Goal: Information Seeking & Learning: Learn about a topic

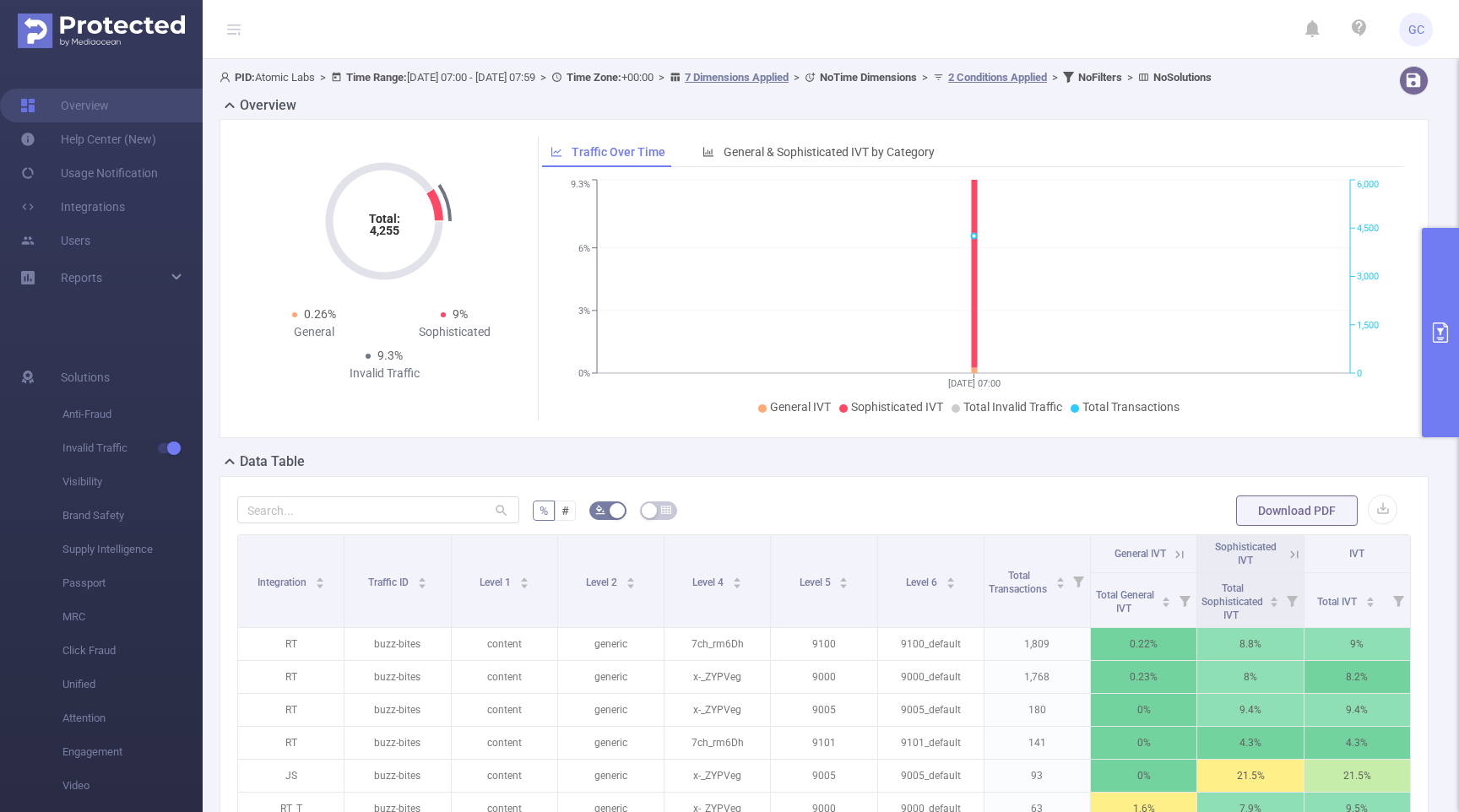
scroll to position [381, 0]
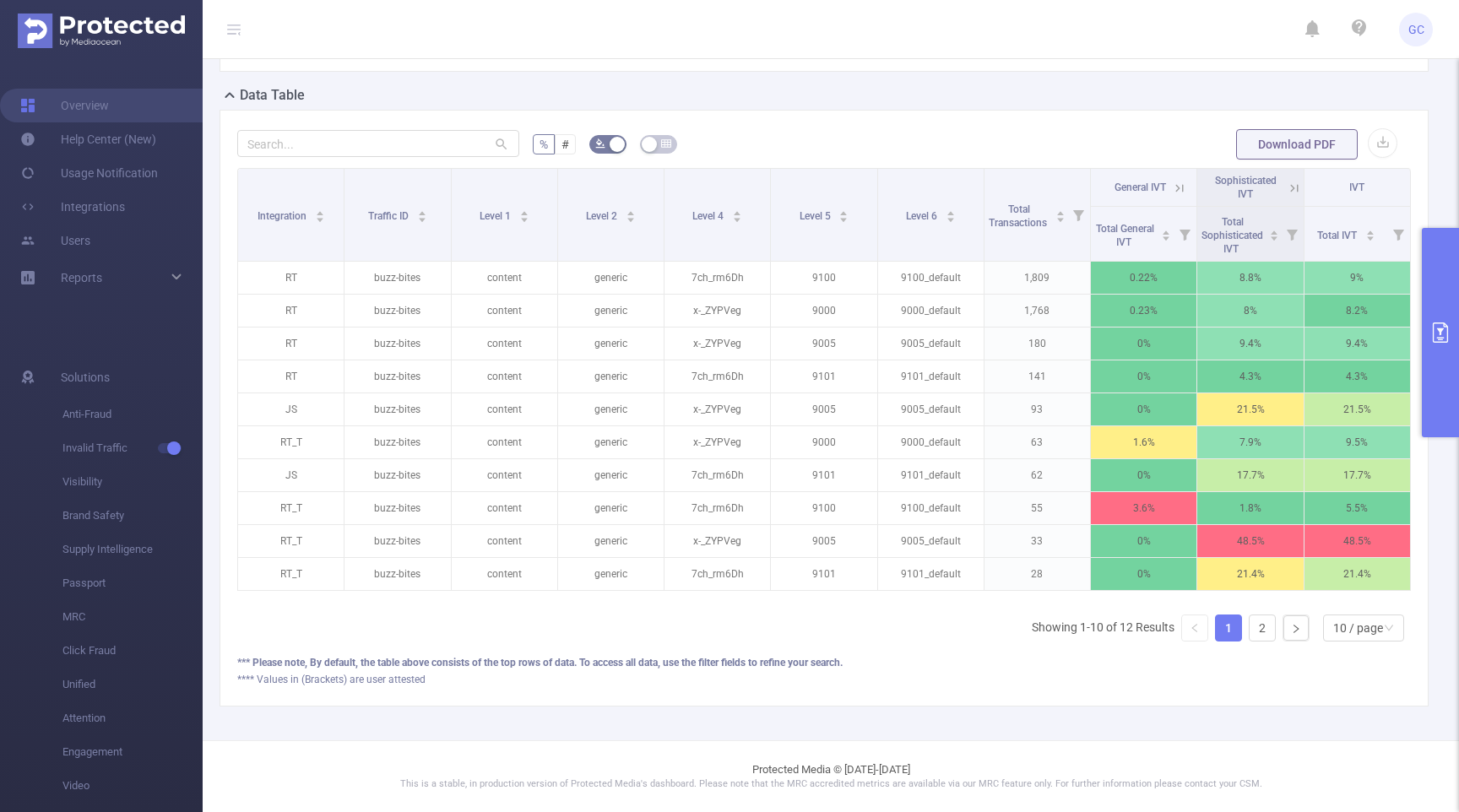
click at [1445, 326] on icon "primary" at bounding box center [1441, 332] width 16 height 20
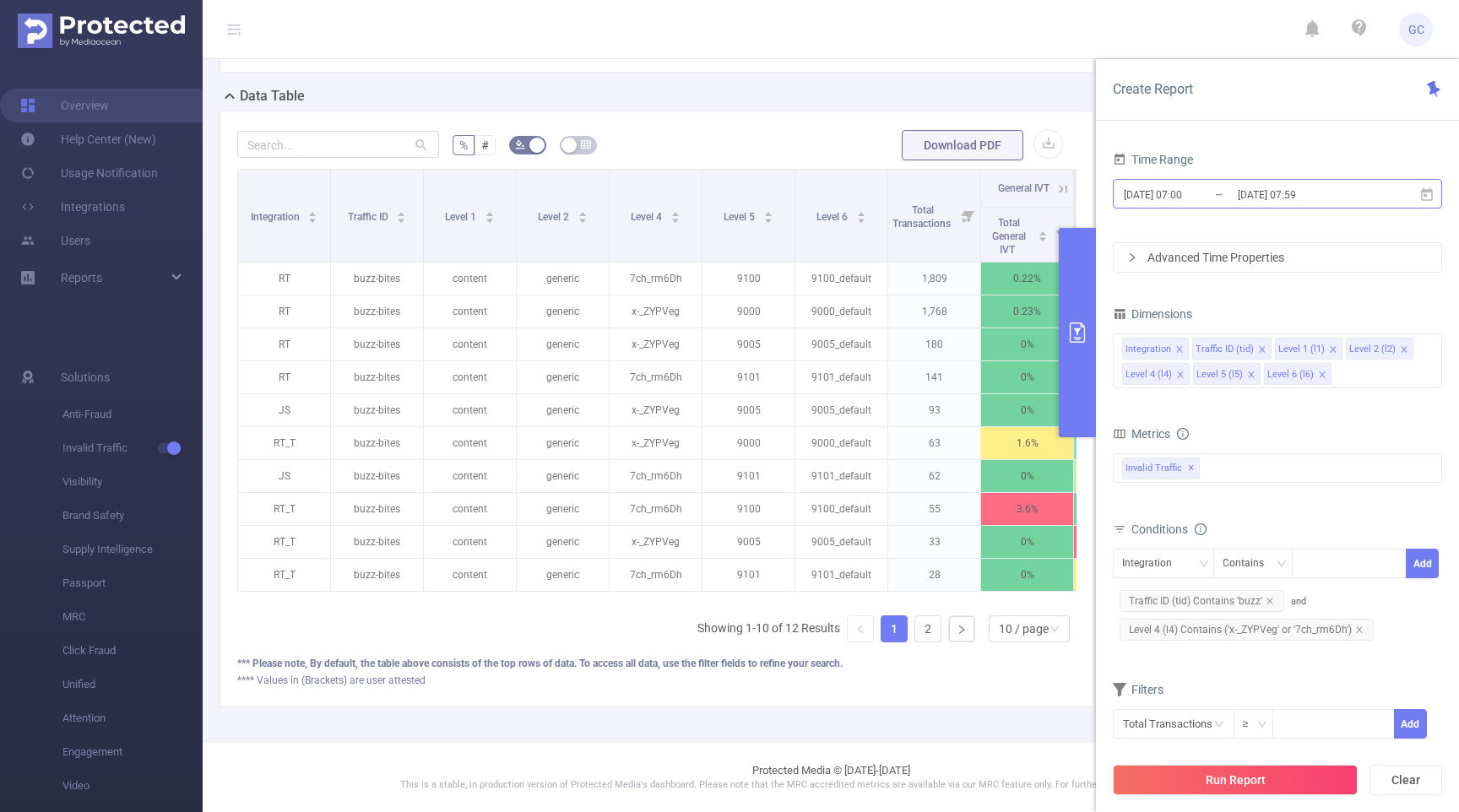
click at [1366, 196] on input "[DATE] 07:59" at bounding box center [1304, 195] width 137 height 22
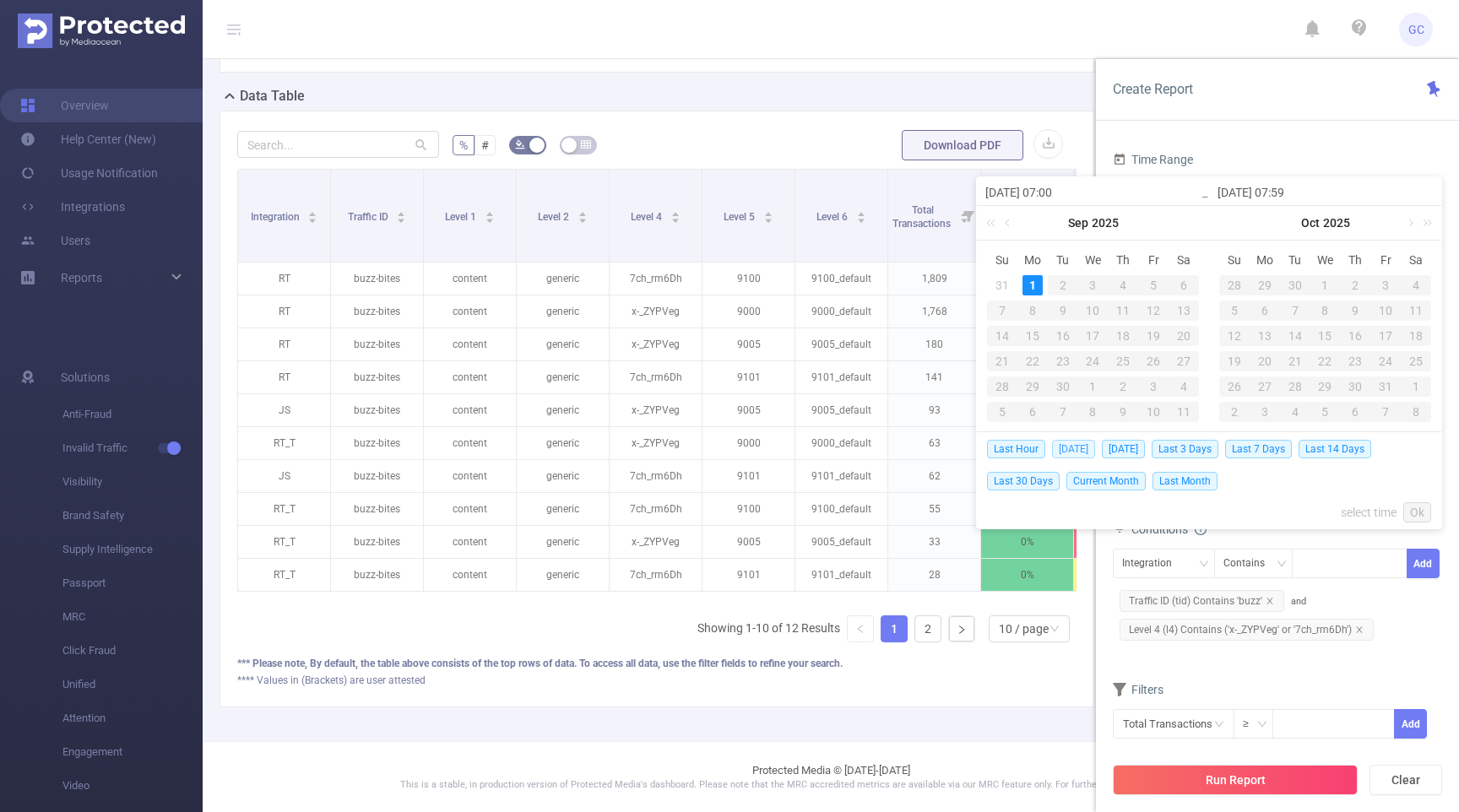
click at [1071, 447] on span "[DATE]" at bounding box center [1073, 449] width 43 height 18
type input "[DATE] 00:00"
type input "[DATE] 23:59"
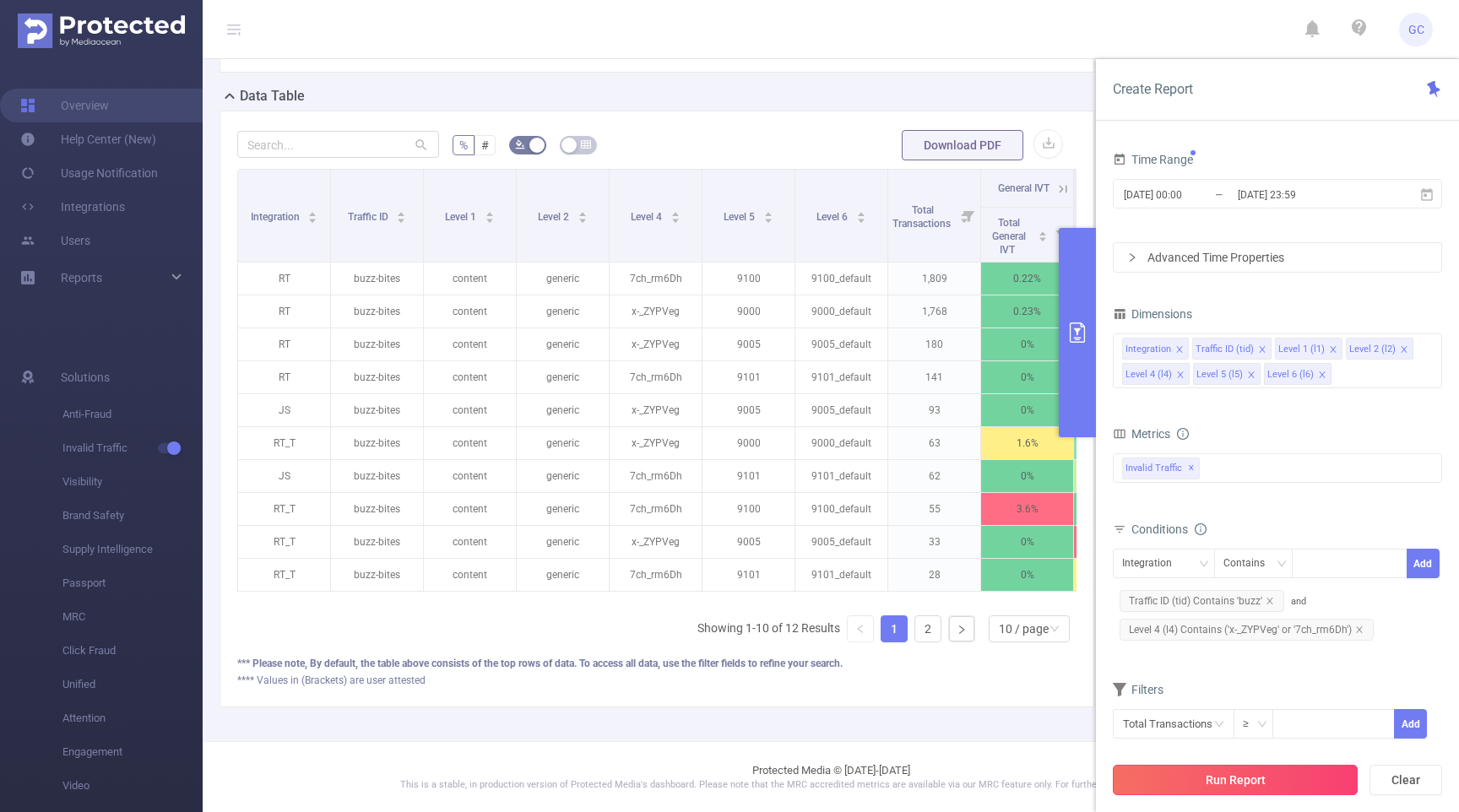
click at [1270, 775] on button "Run Report" at bounding box center [1235, 780] width 245 height 30
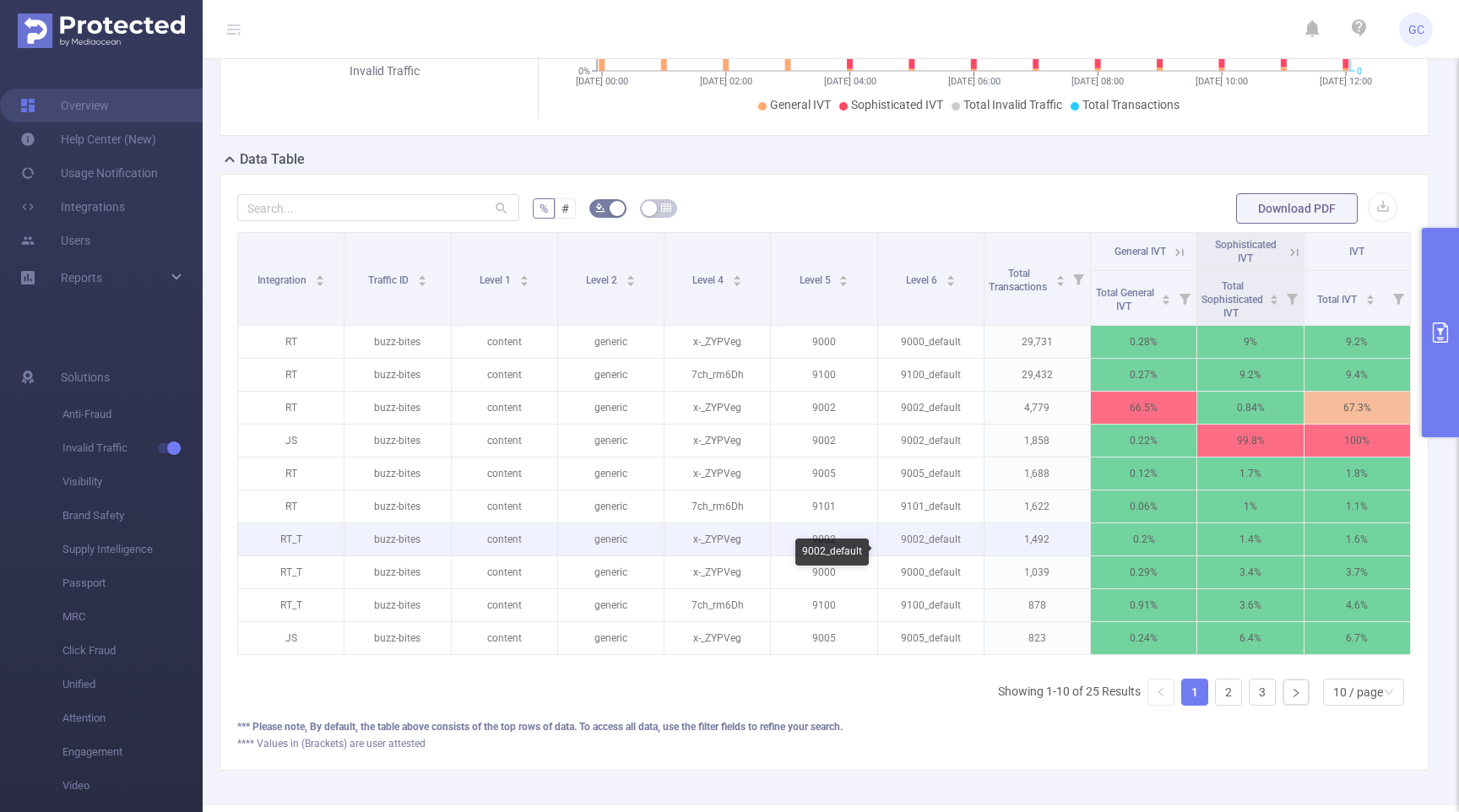
scroll to position [303, 0]
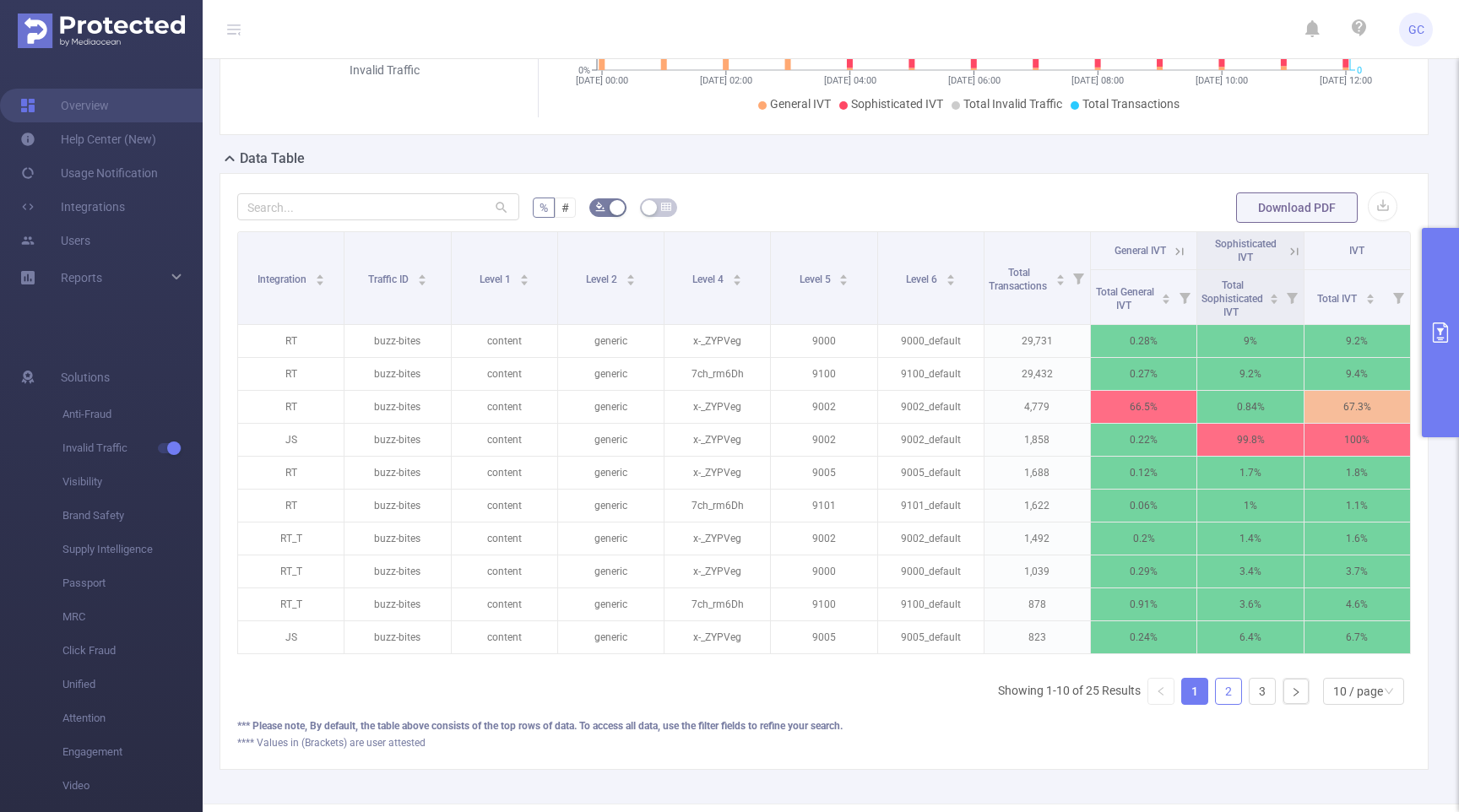
click at [1232, 704] on link "2" at bounding box center [1228, 691] width 25 height 25
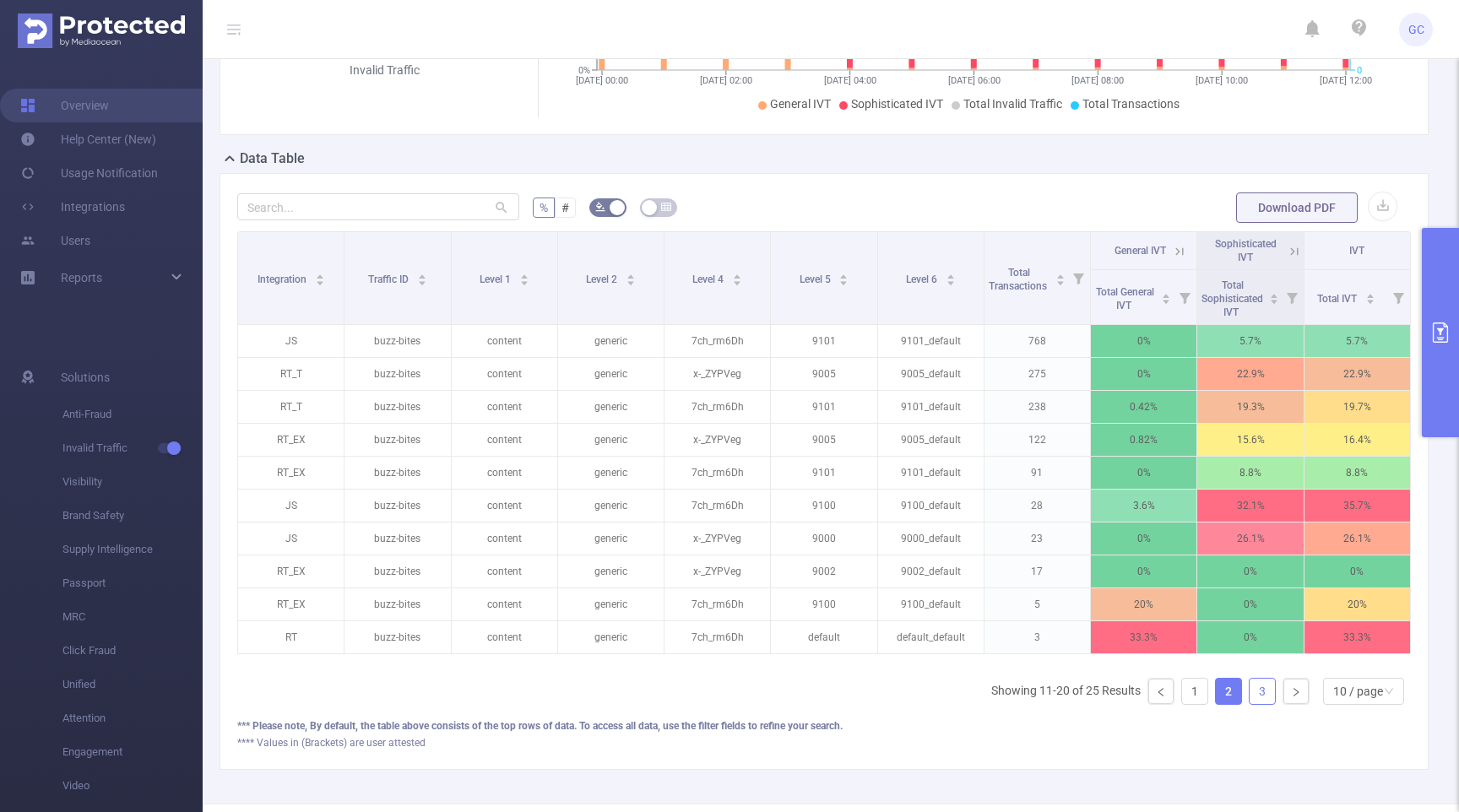
click at [1256, 704] on link "3" at bounding box center [1262, 691] width 25 height 25
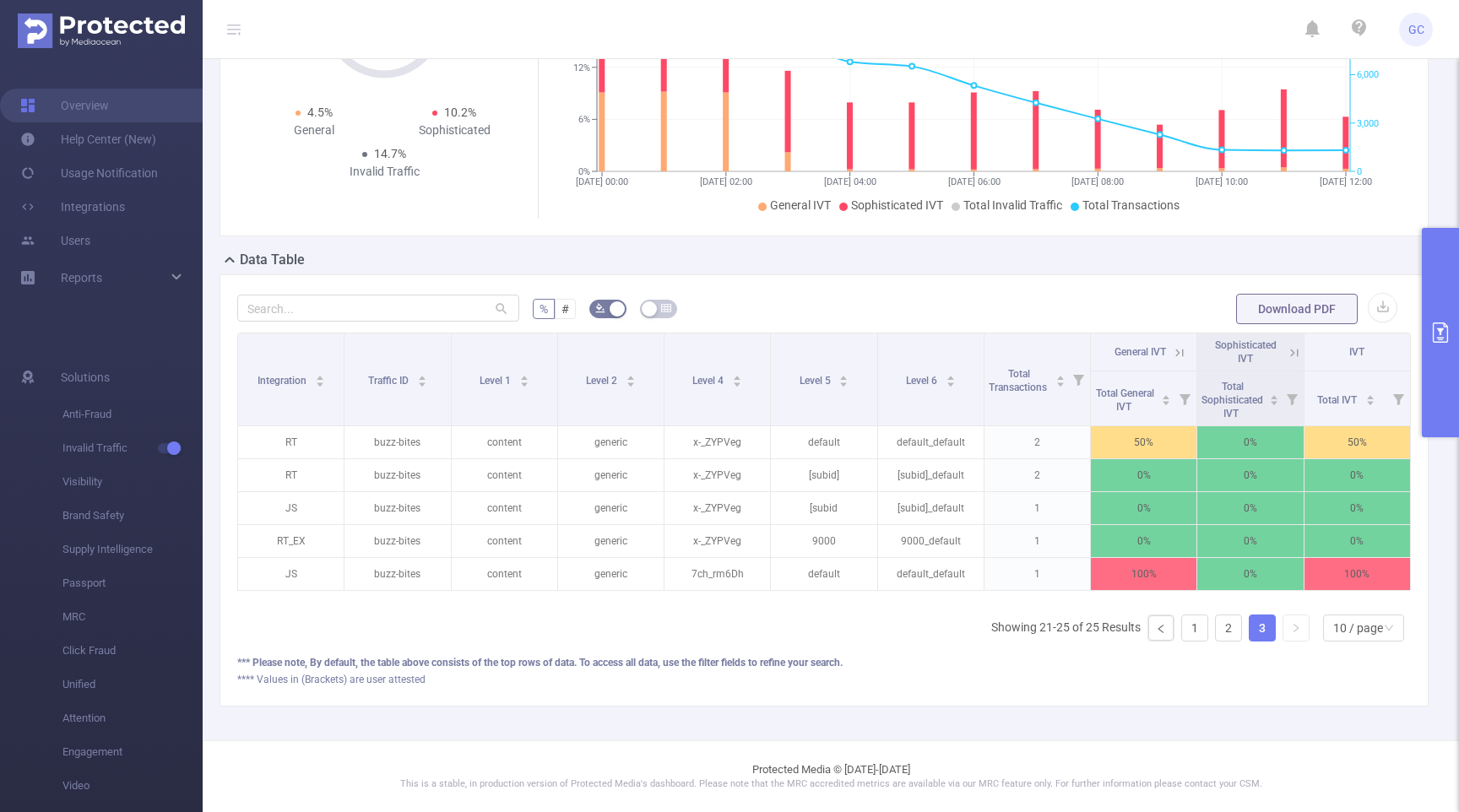
scroll to position [217, 0]
click at [1441, 334] on icon "primary" at bounding box center [1441, 332] width 16 height 20
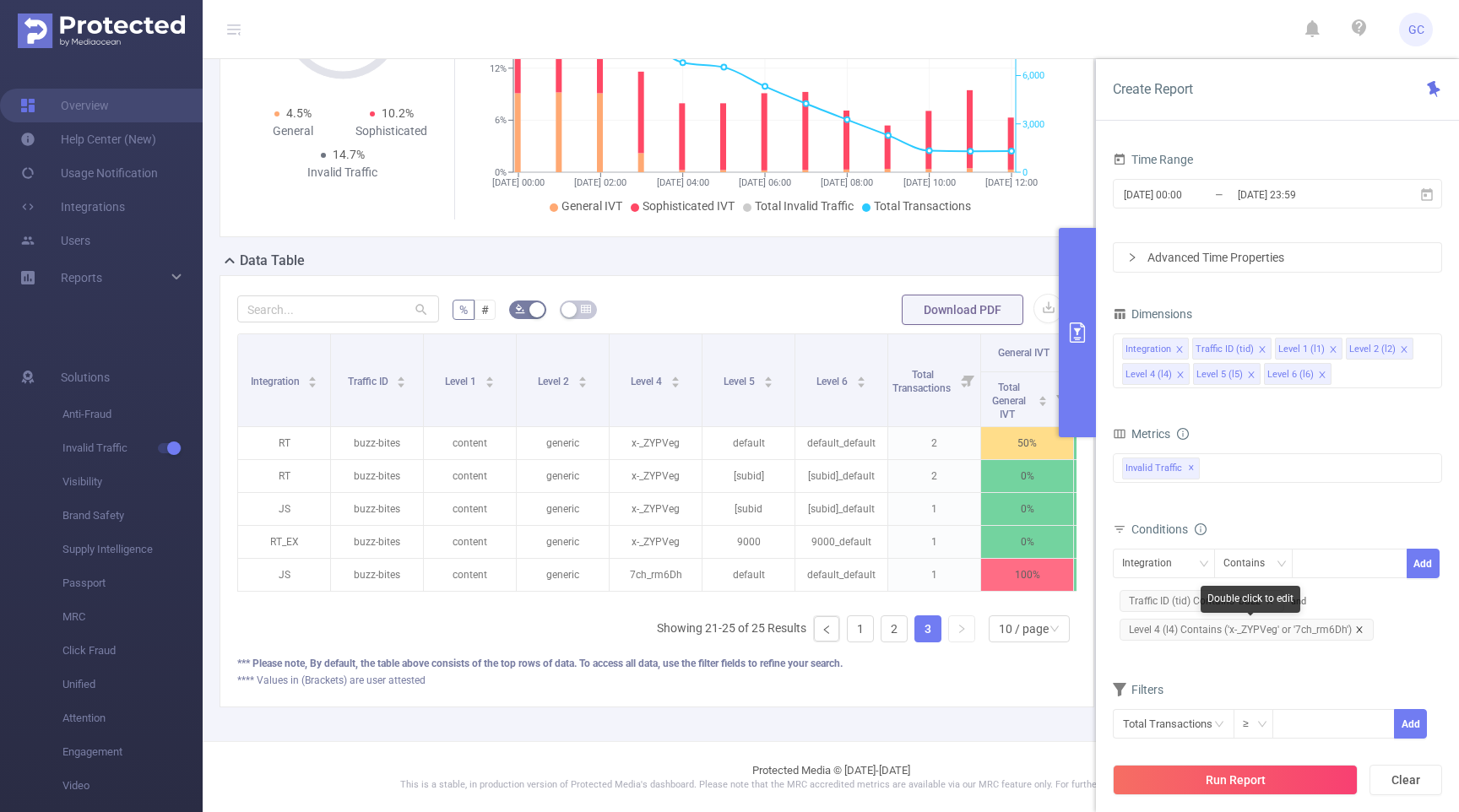
click at [1357, 630] on icon "icon: close" at bounding box center [1359, 629] width 6 height 6
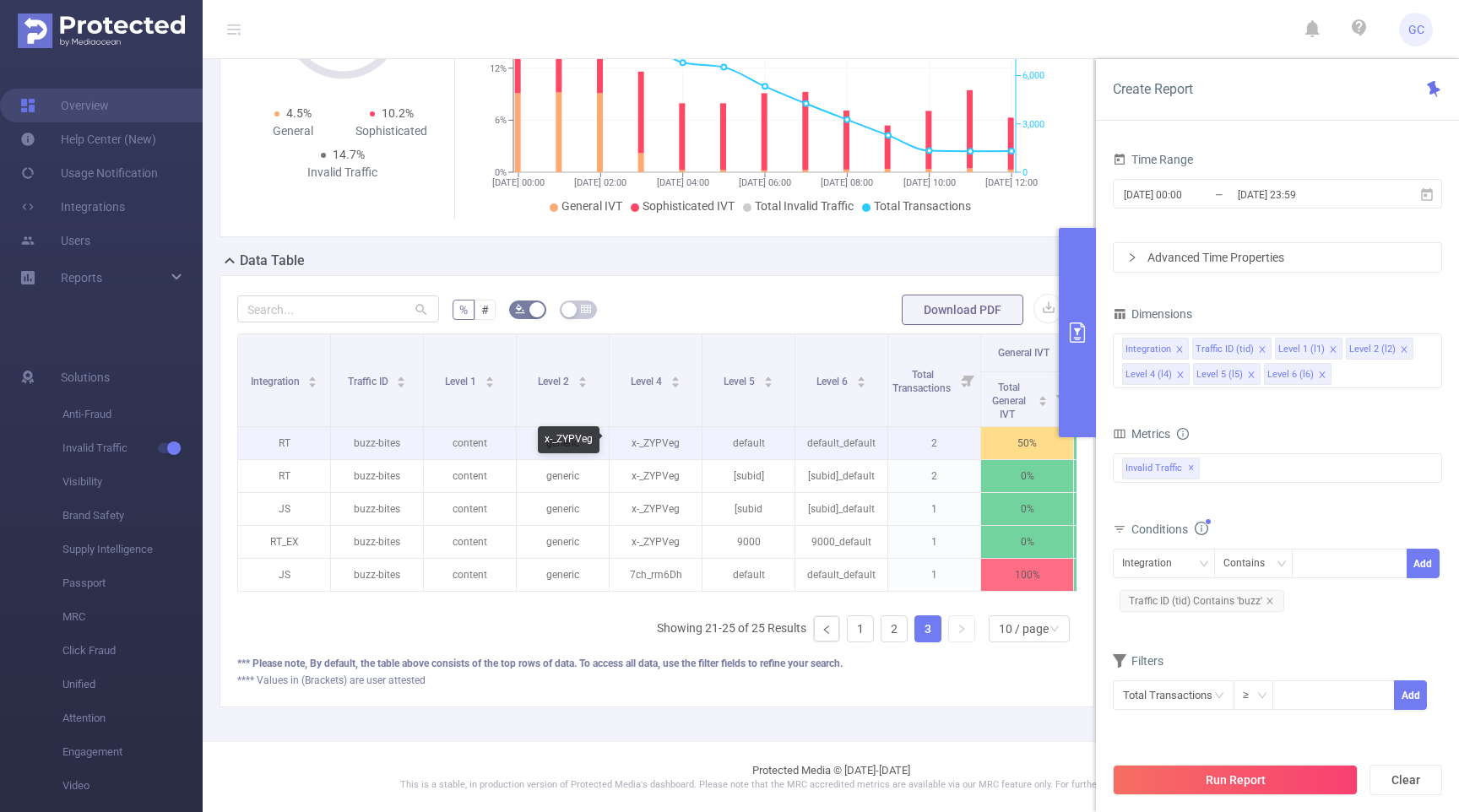
click at [667, 444] on p "x-_ZYPVeg" at bounding box center [656, 443] width 92 height 32
click at [666, 443] on p "x-_ZYPVeg" at bounding box center [656, 443] width 92 height 32
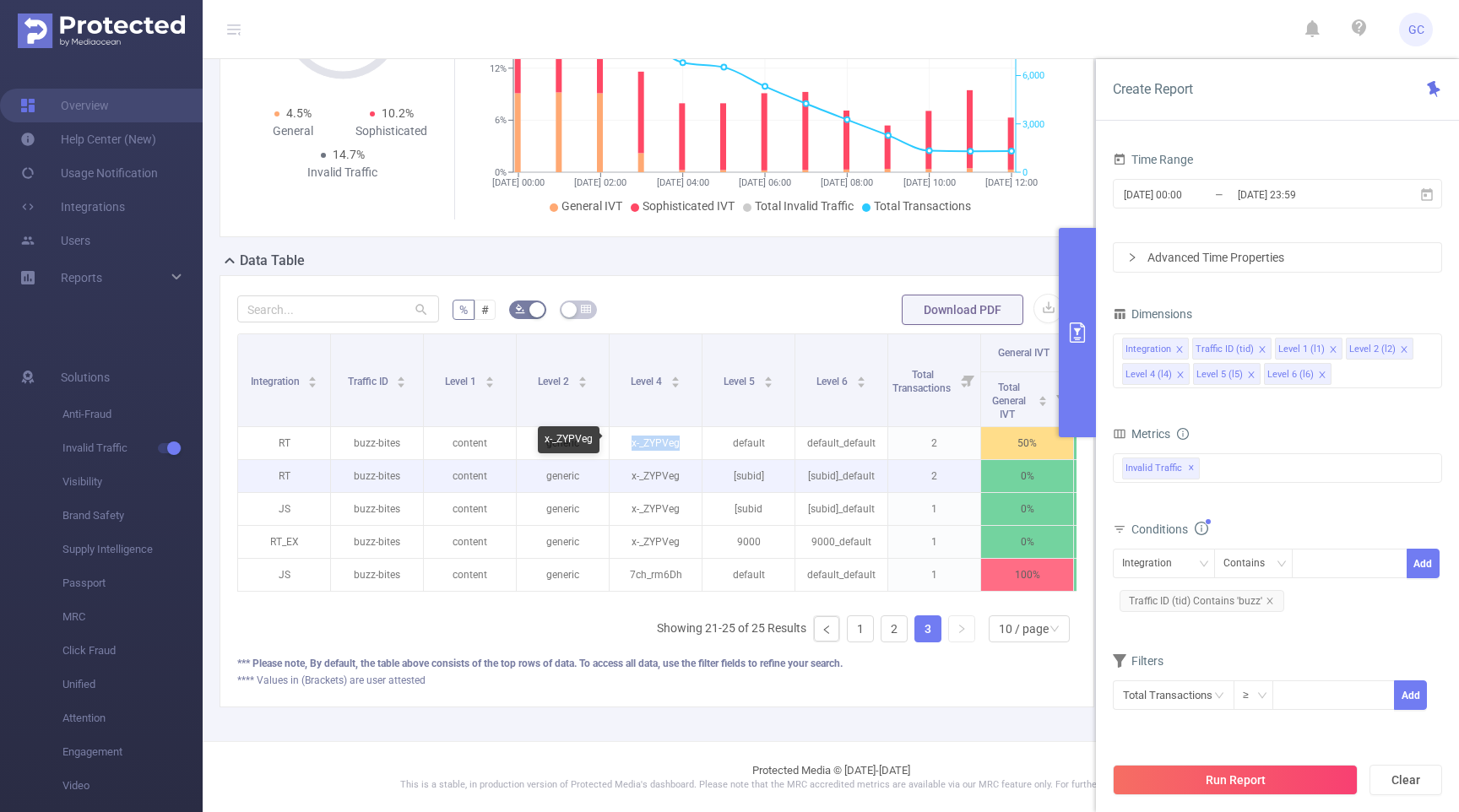
copy p "x-_ZYPVeg"
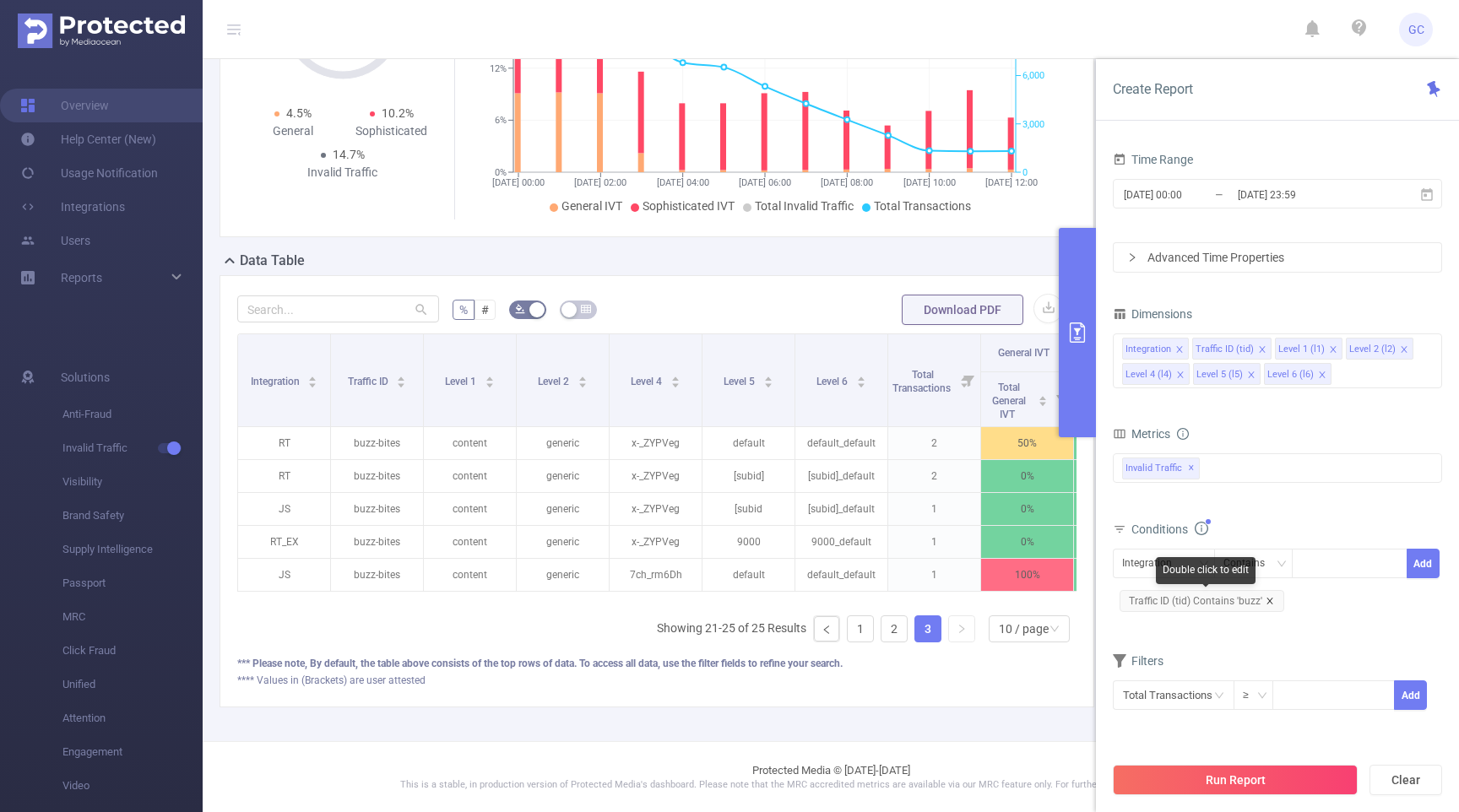
click at [1267, 597] on icon "icon: close" at bounding box center [1270, 601] width 9 height 9
click at [1164, 572] on div "Integration" at bounding box center [1152, 564] width 61 height 28
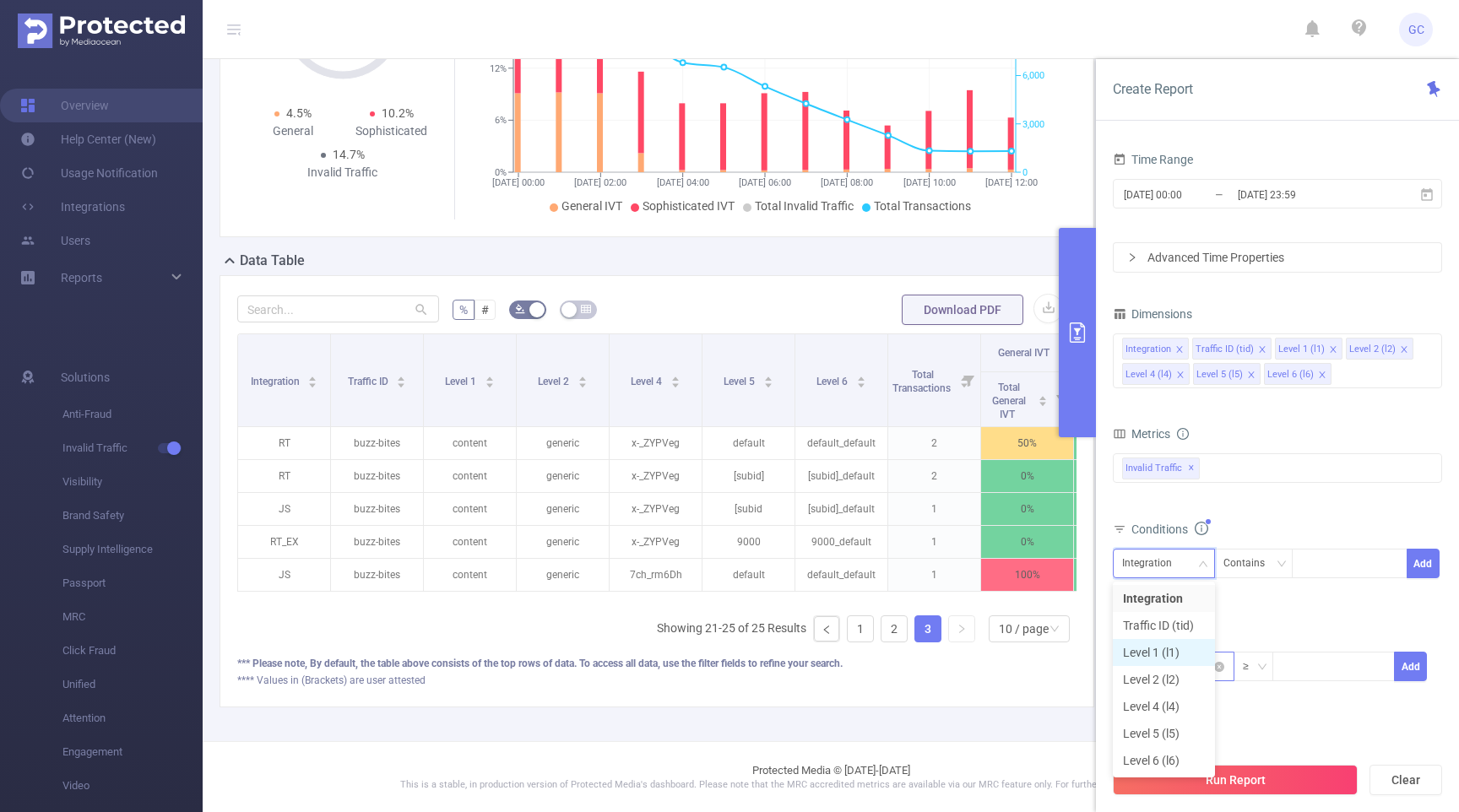
click at [1147, 655] on li "Level 1 (l1)" at bounding box center [1164, 652] width 102 height 27
click at [1303, 560] on input at bounding box center [1304, 563] width 8 height 22
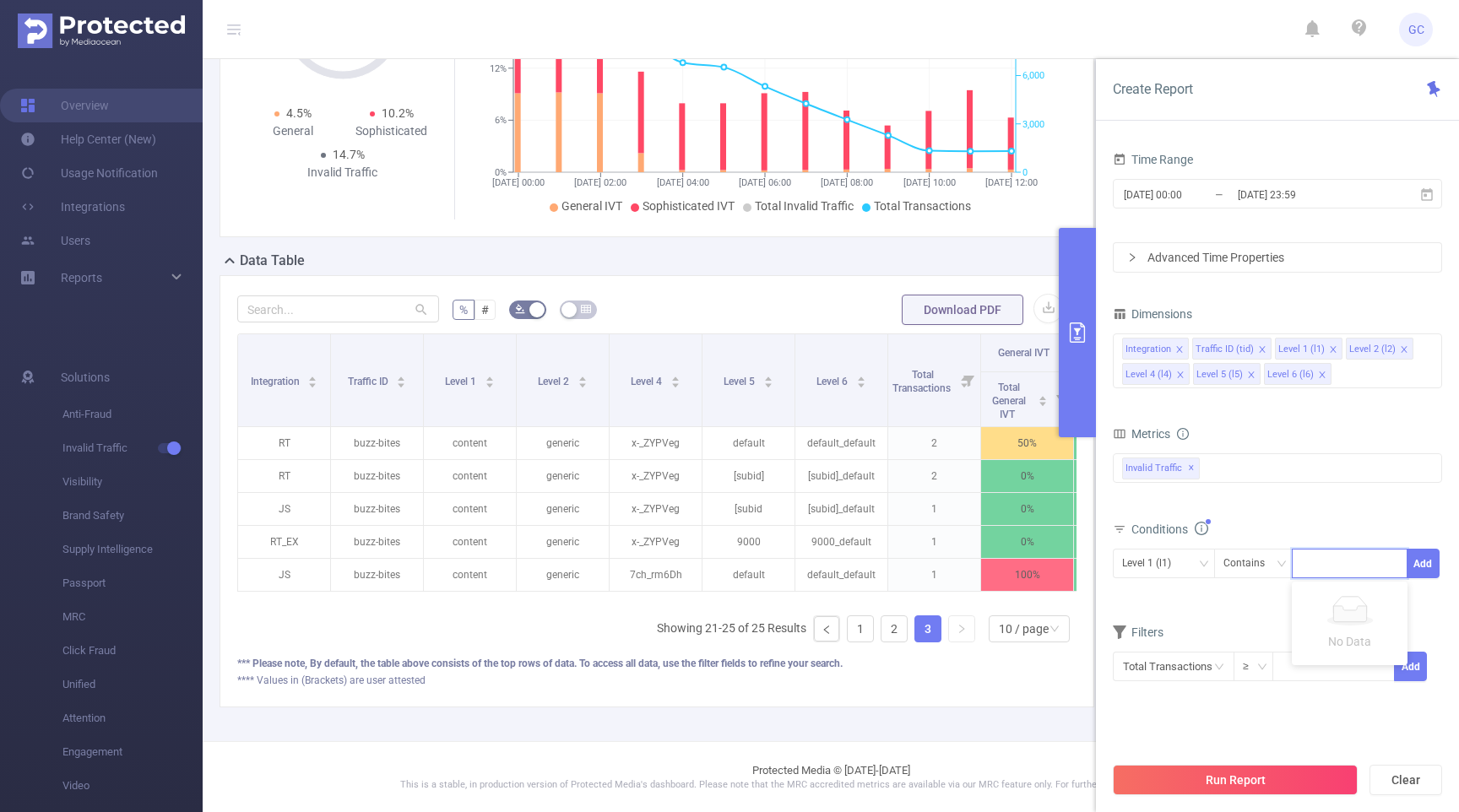
paste input "x-_ZYPVeg"
type input "x-_ZYPVeg"
click at [1424, 564] on button "Add" at bounding box center [1423, 564] width 33 height 29
click at [1200, 776] on button "Run Report" at bounding box center [1235, 780] width 245 height 30
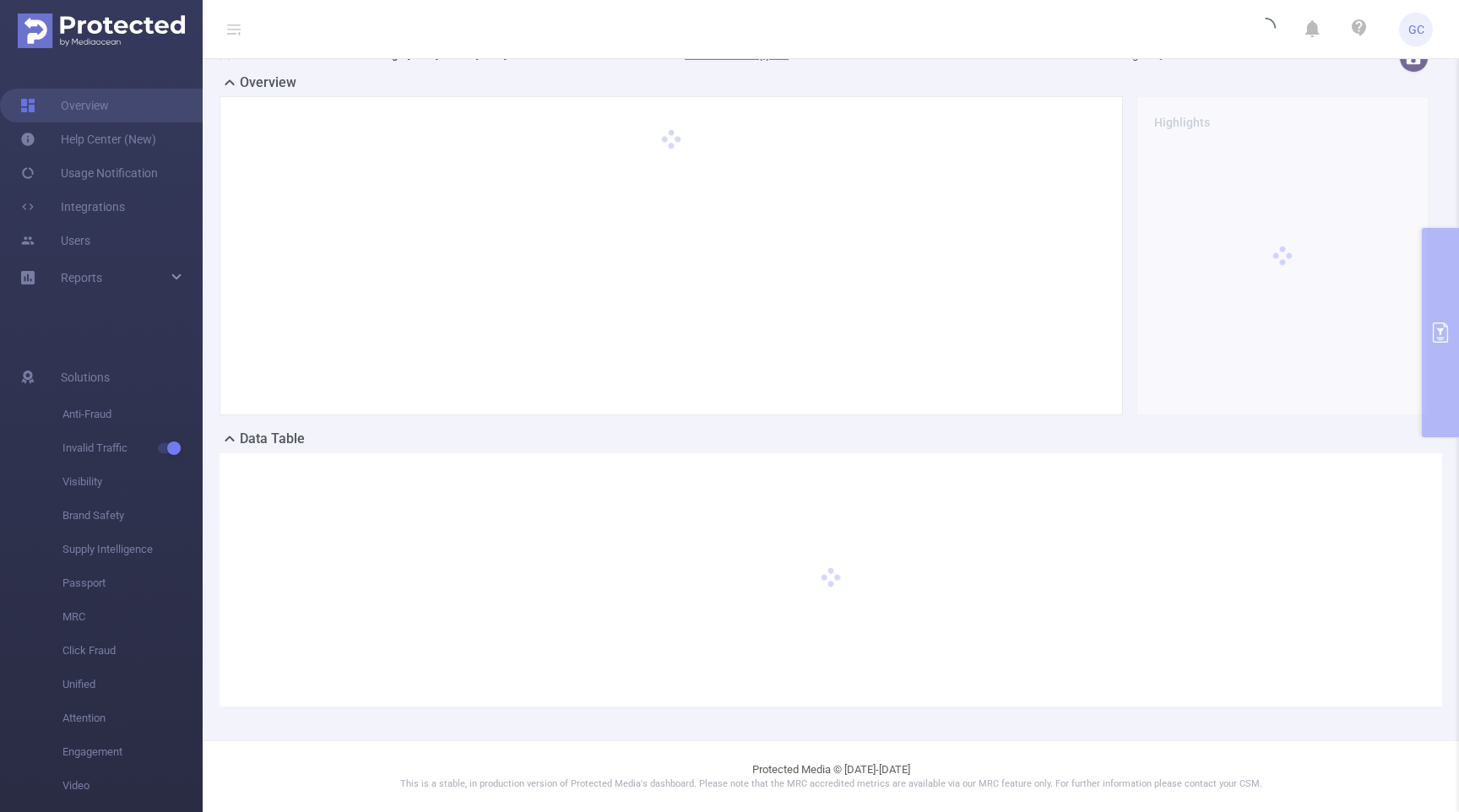
scroll to position [38, 0]
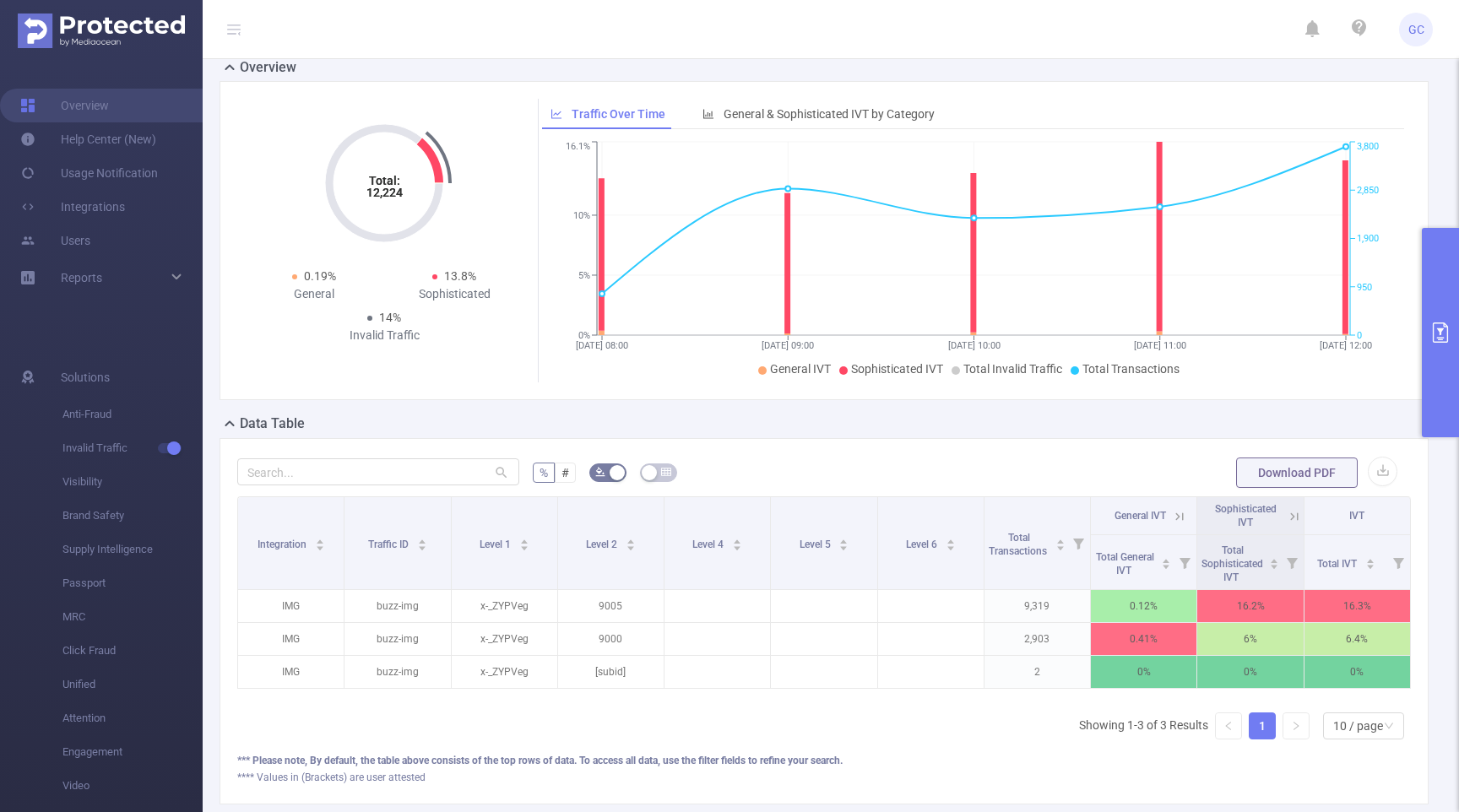
click at [1435, 318] on button "primary" at bounding box center [1440, 333] width 37 height 209
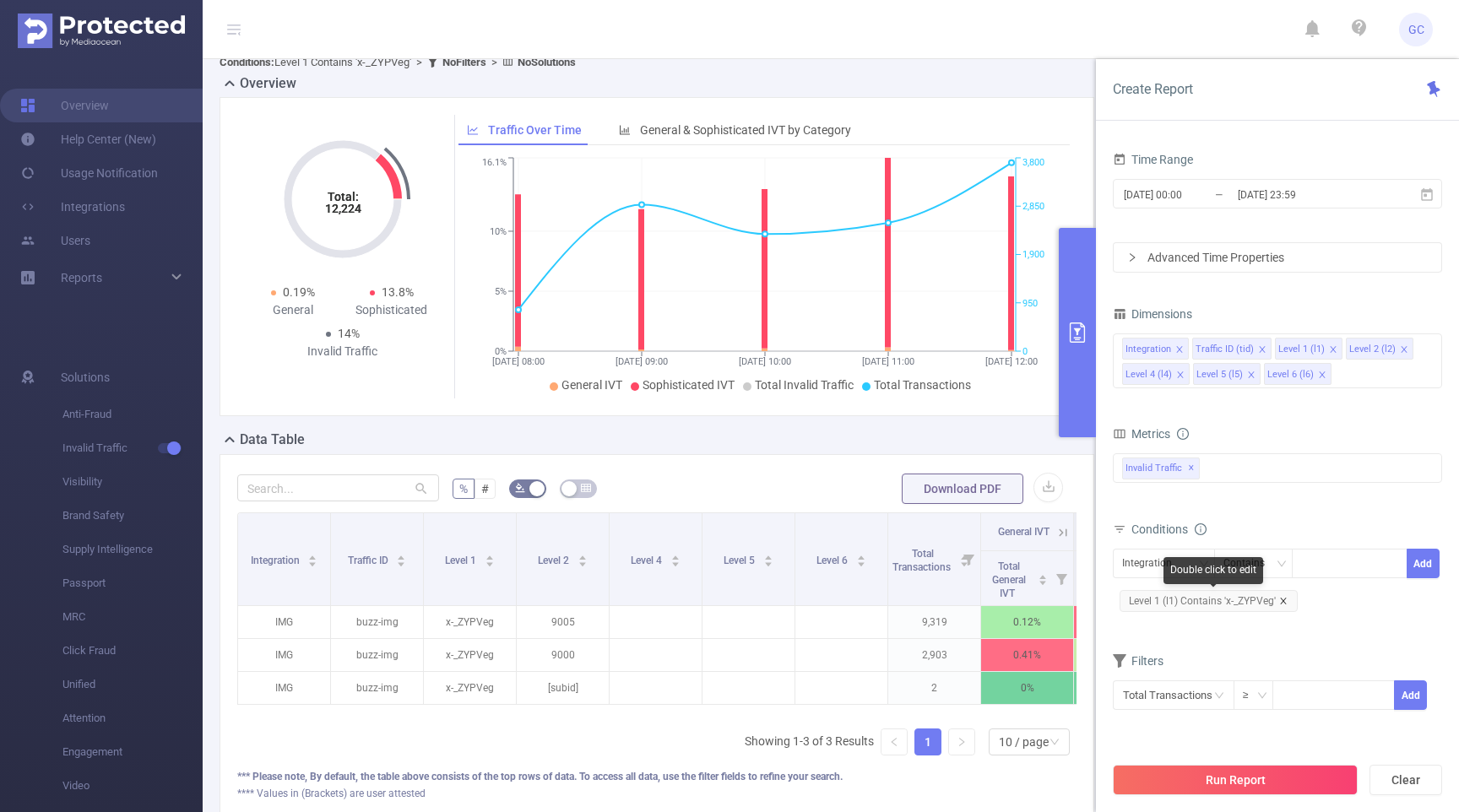
click at [1285, 601] on icon "icon: close" at bounding box center [1283, 601] width 9 height 9
click at [1183, 562] on div "Integration" at bounding box center [1163, 564] width 84 height 28
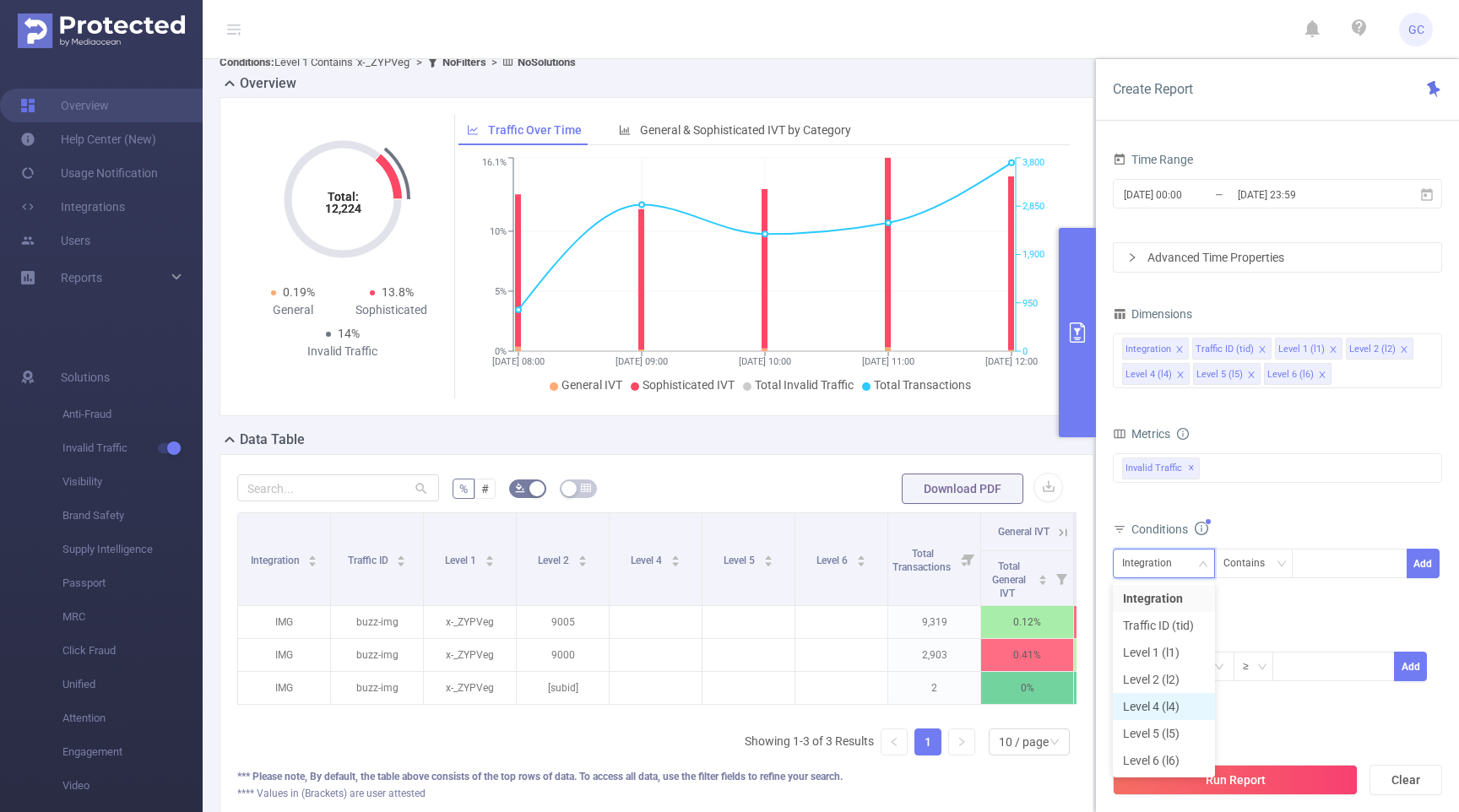
click at [1162, 707] on li "Level 4 (l4)" at bounding box center [1164, 707] width 102 height 27
click at [1309, 572] on input at bounding box center [1304, 563] width 8 height 22
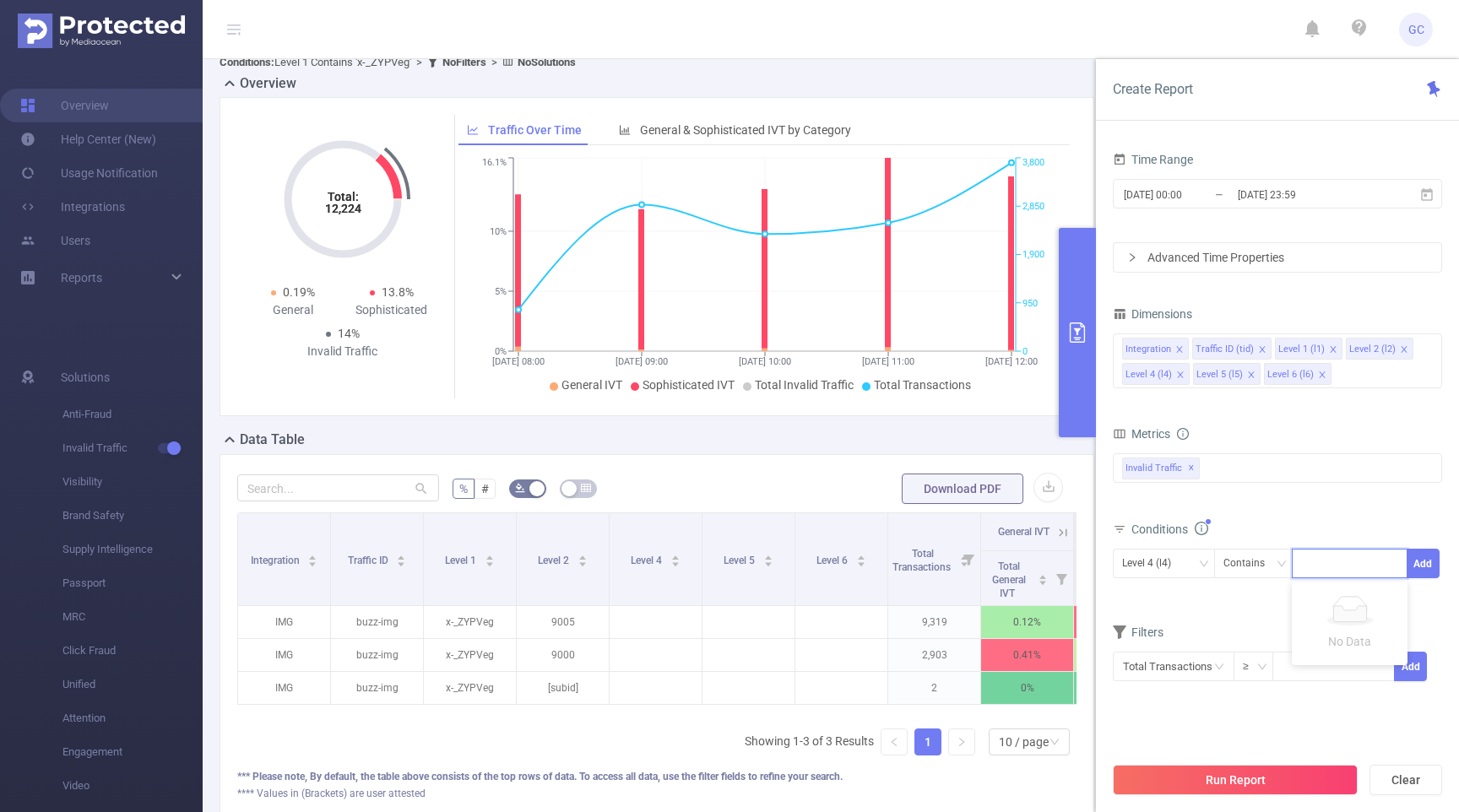
paste input "x-_ZYPVeg"
type input "x-_ZYPVeg"
click at [1430, 566] on button "Add" at bounding box center [1423, 564] width 33 height 29
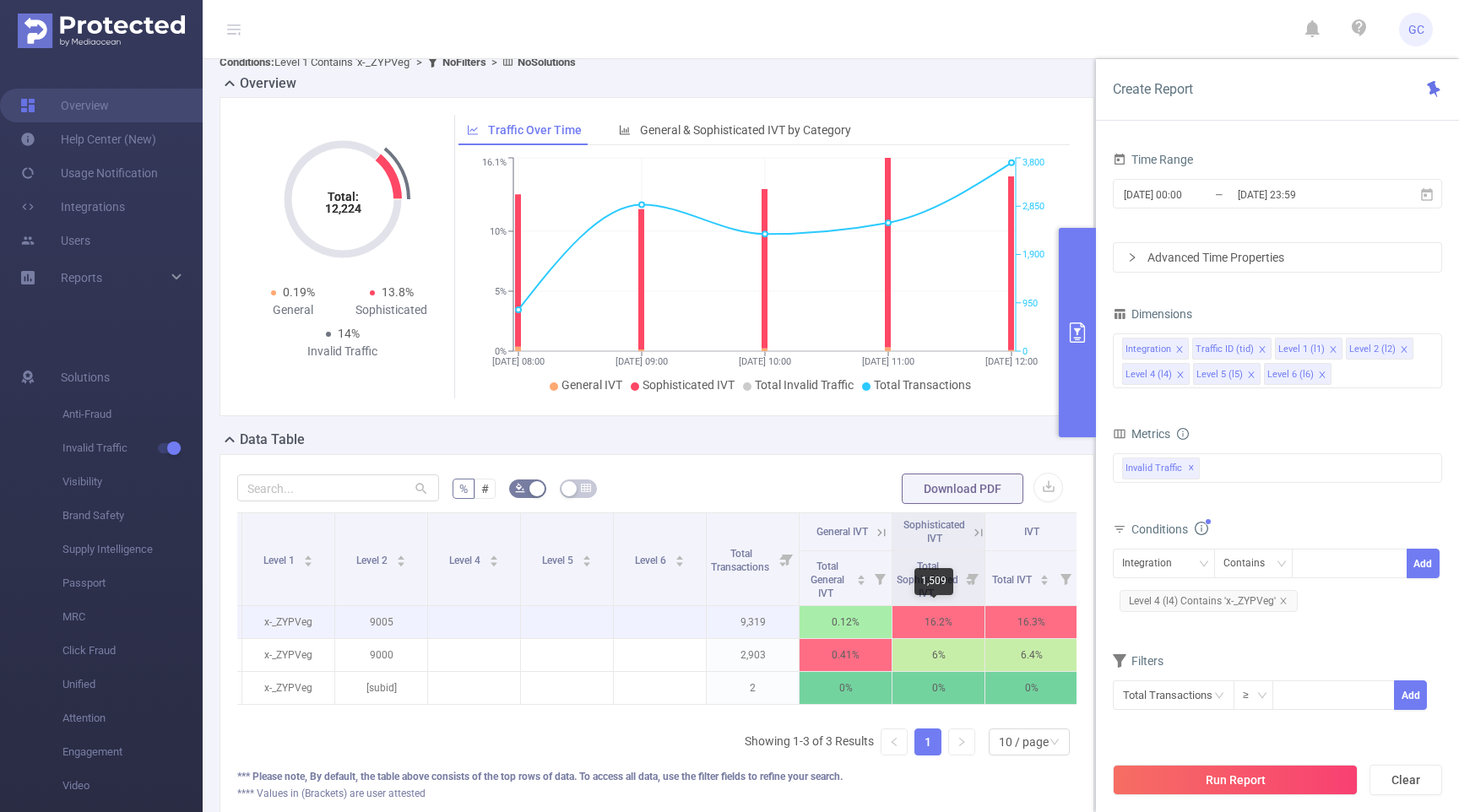
scroll to position [0, 187]
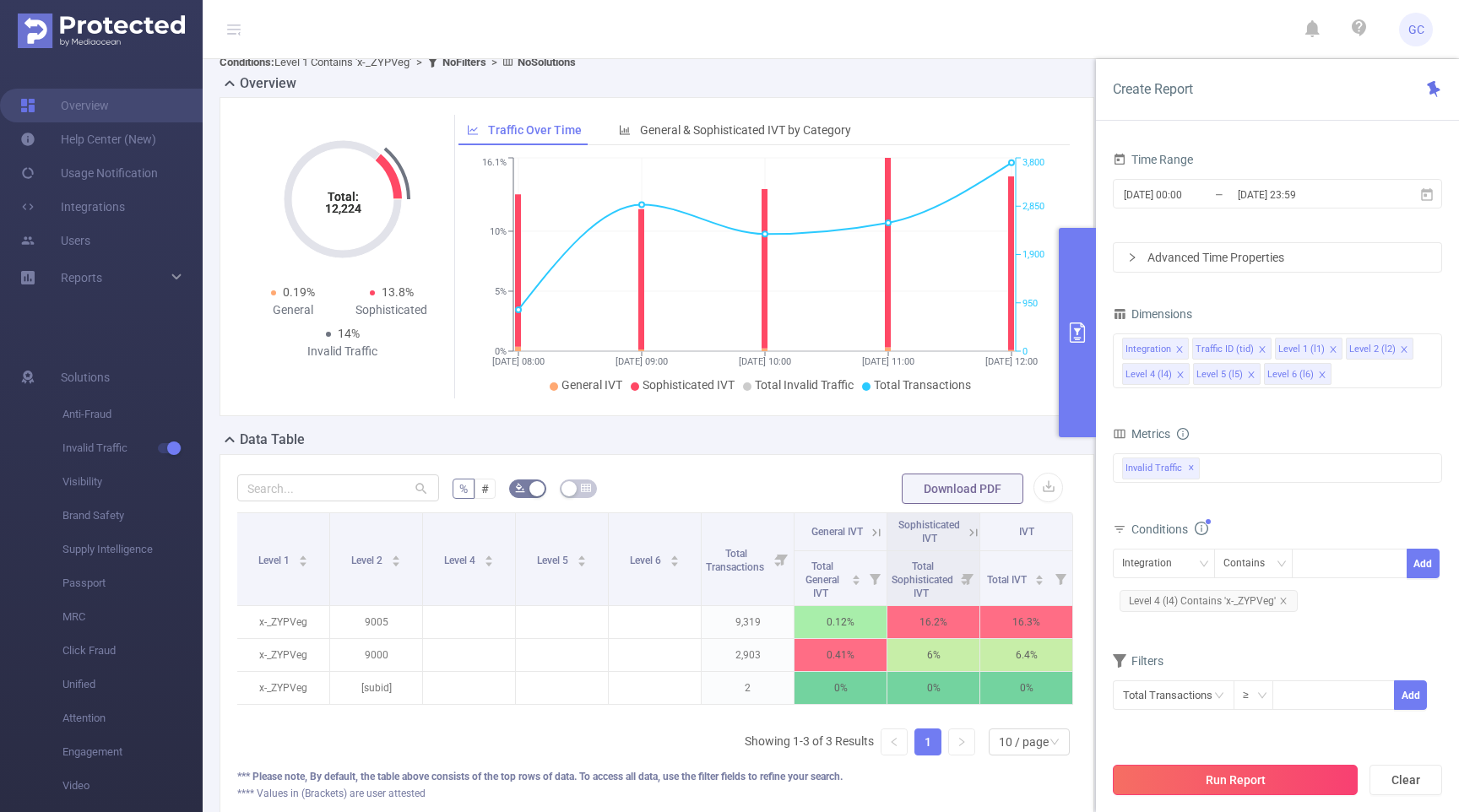
click at [1221, 777] on button "Run Report" at bounding box center [1235, 780] width 245 height 30
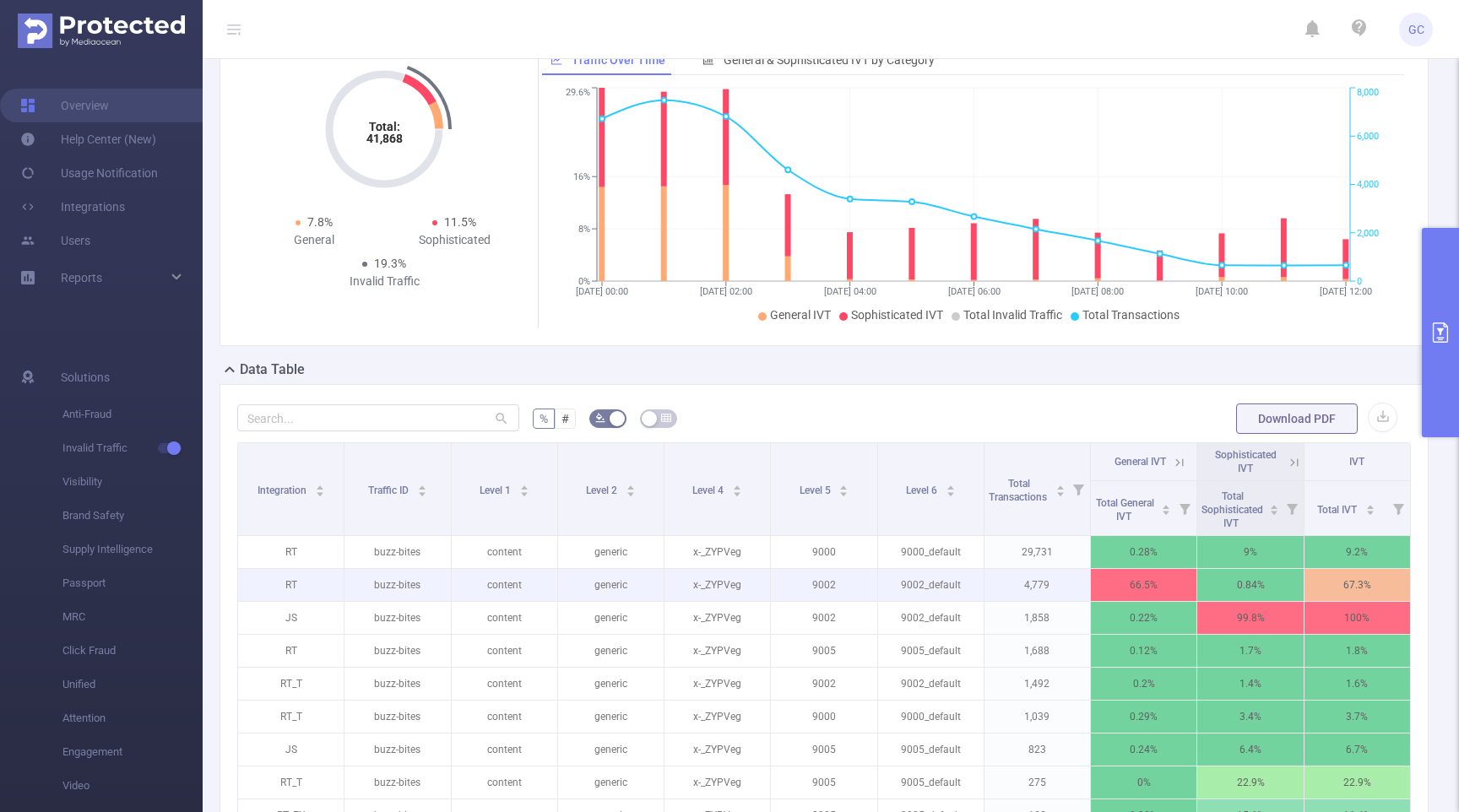
scroll to position [100, 0]
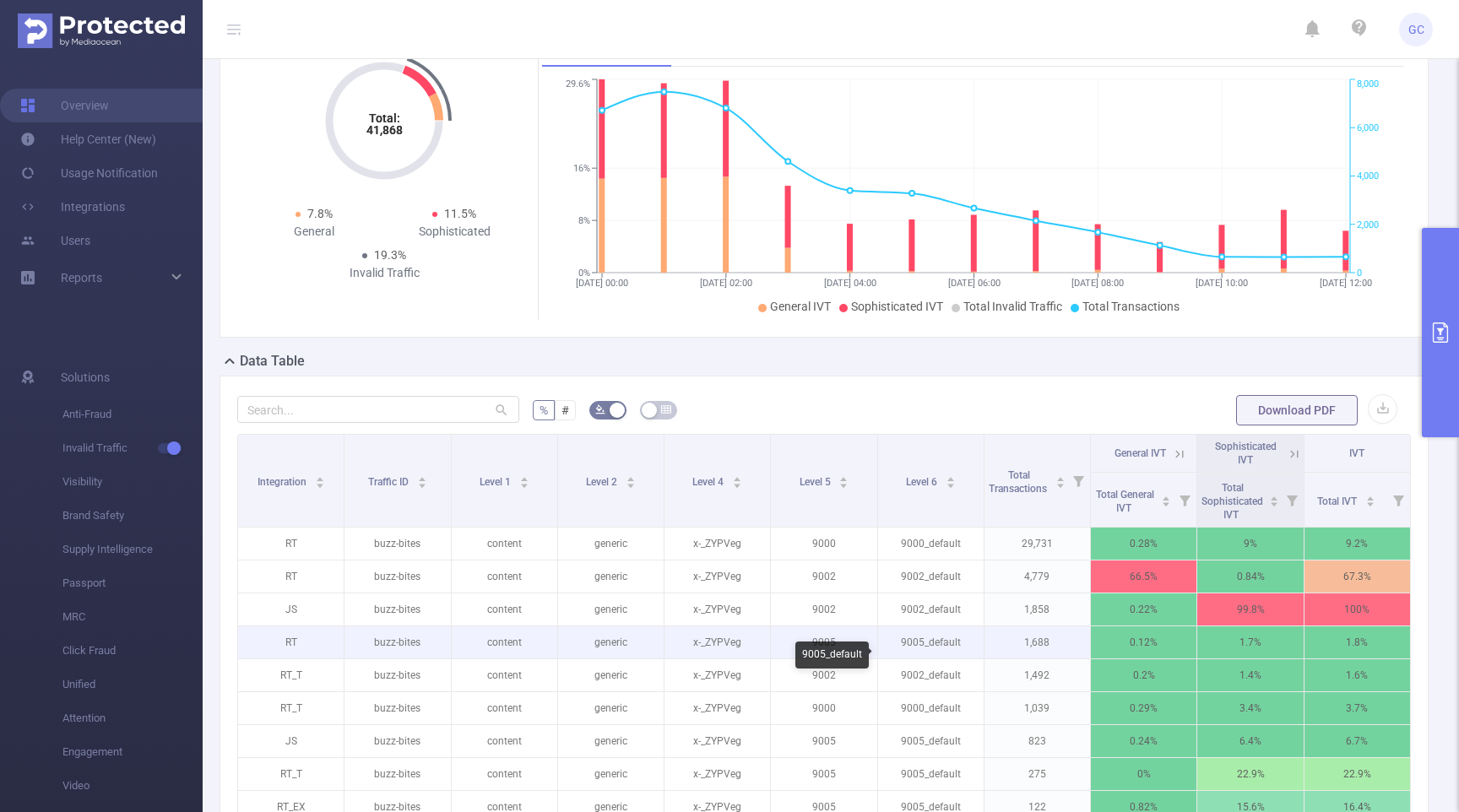
click at [909, 658] on p "9005_default" at bounding box center [931, 642] width 106 height 32
drag, startPoint x: 1048, startPoint y: 657, endPoint x: 881, endPoint y: 658, distance: 167.0
click at [881, 658] on tr "RT buzz-bites content generic x-_ZYPVeg 9005 9005_default 1,688 0.12% 1.7% 1.8%" at bounding box center [824, 643] width 1173 height 33
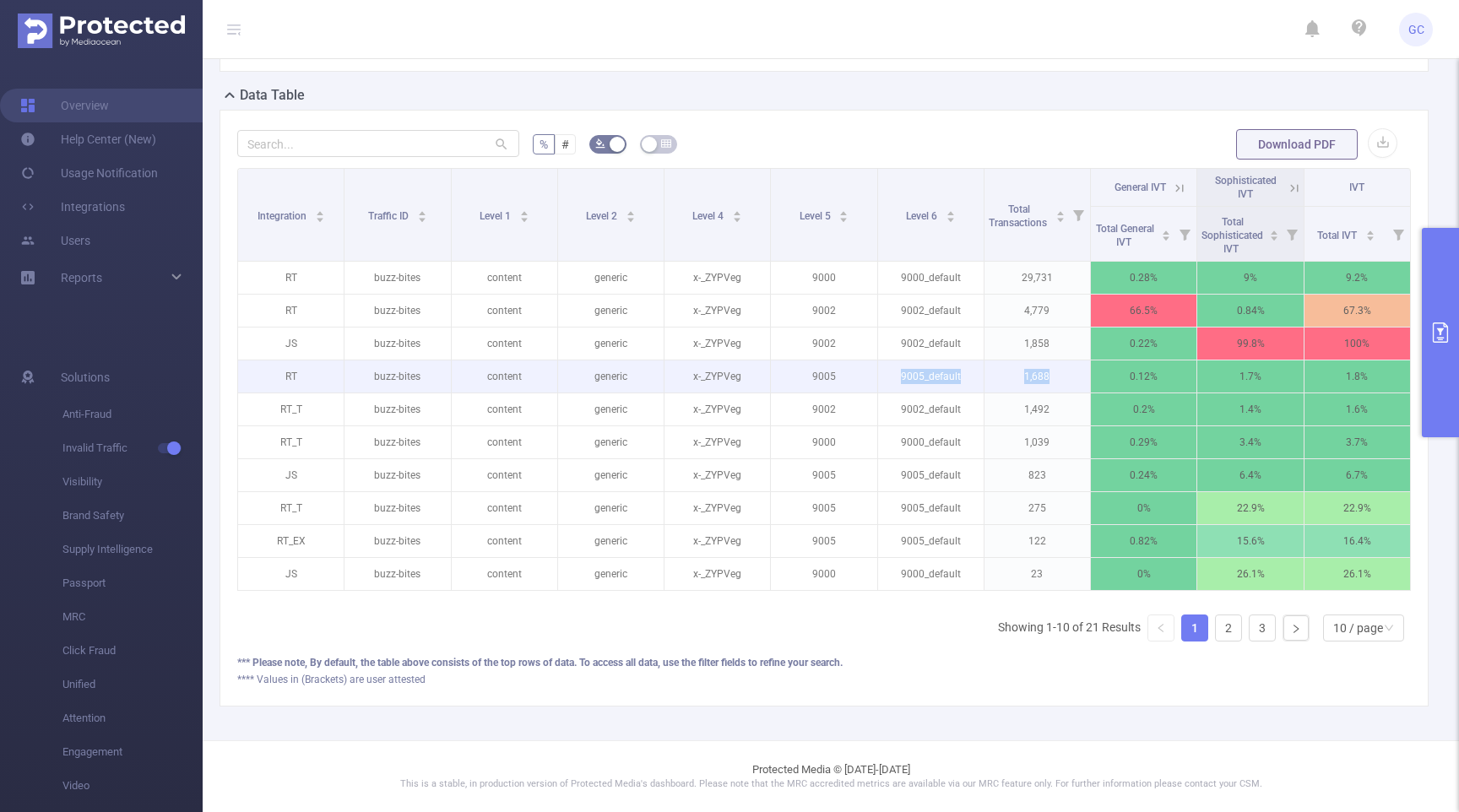
scroll to position [0, 2]
click at [291, 379] on p "RT" at bounding box center [289, 376] width 106 height 32
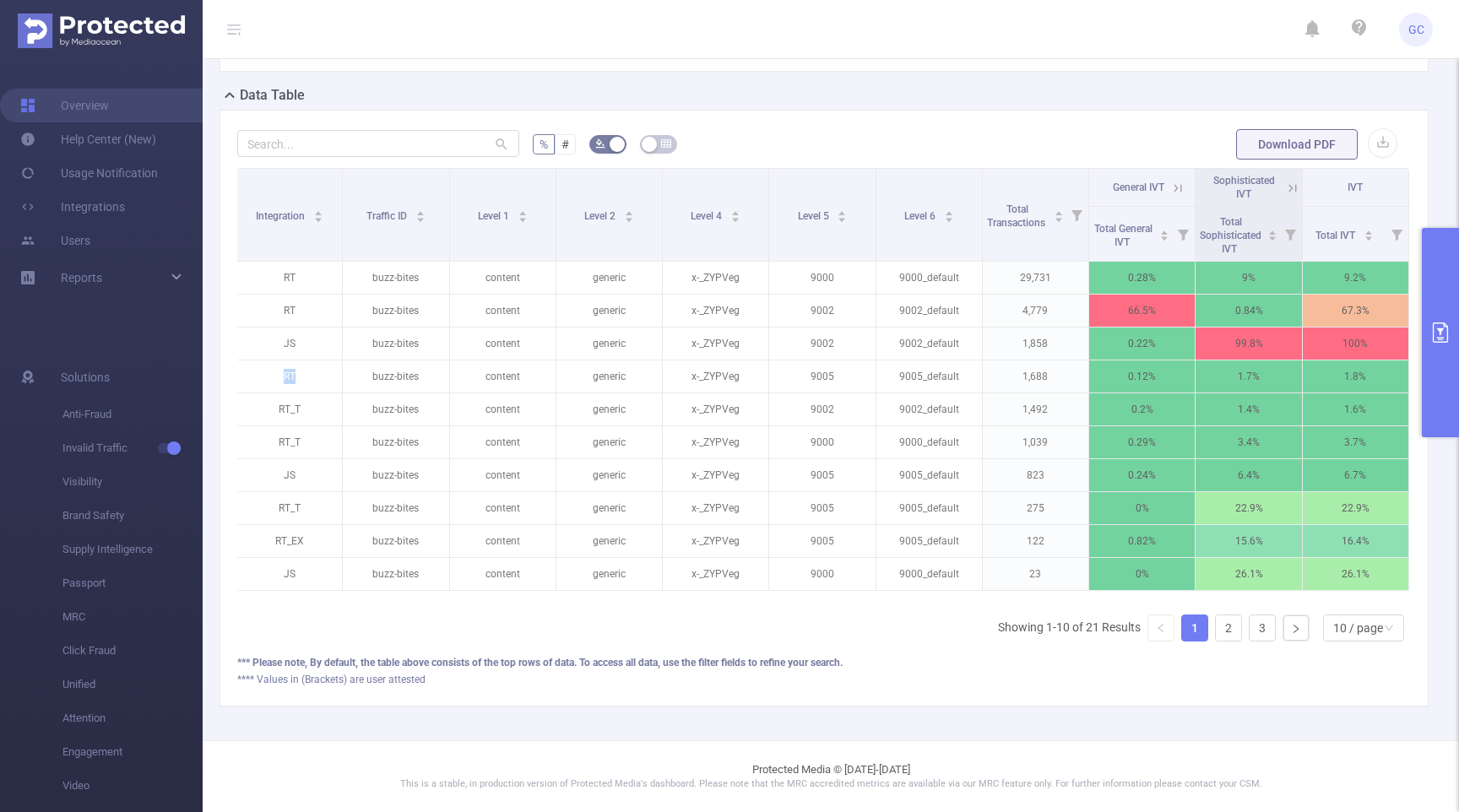
click at [1439, 332] on icon "primary" at bounding box center [1440, 332] width 20 height 20
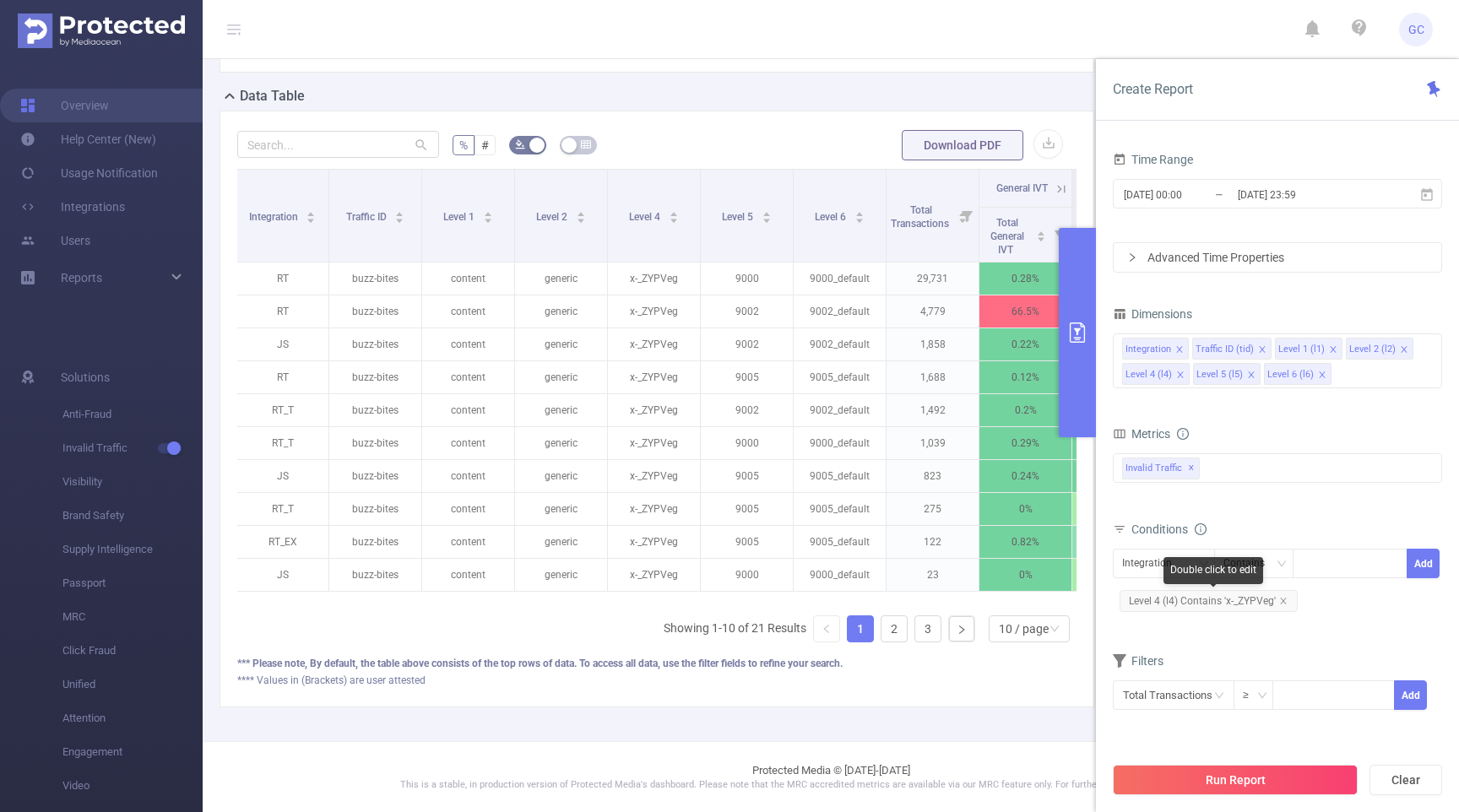
click at [1238, 604] on span "Level 4 (l4) Contains 'x-_ZYPVeg'" at bounding box center [1209, 600] width 178 height 22
click at [1162, 560] on div "Level 4 (l4)" at bounding box center [1152, 564] width 61 height 28
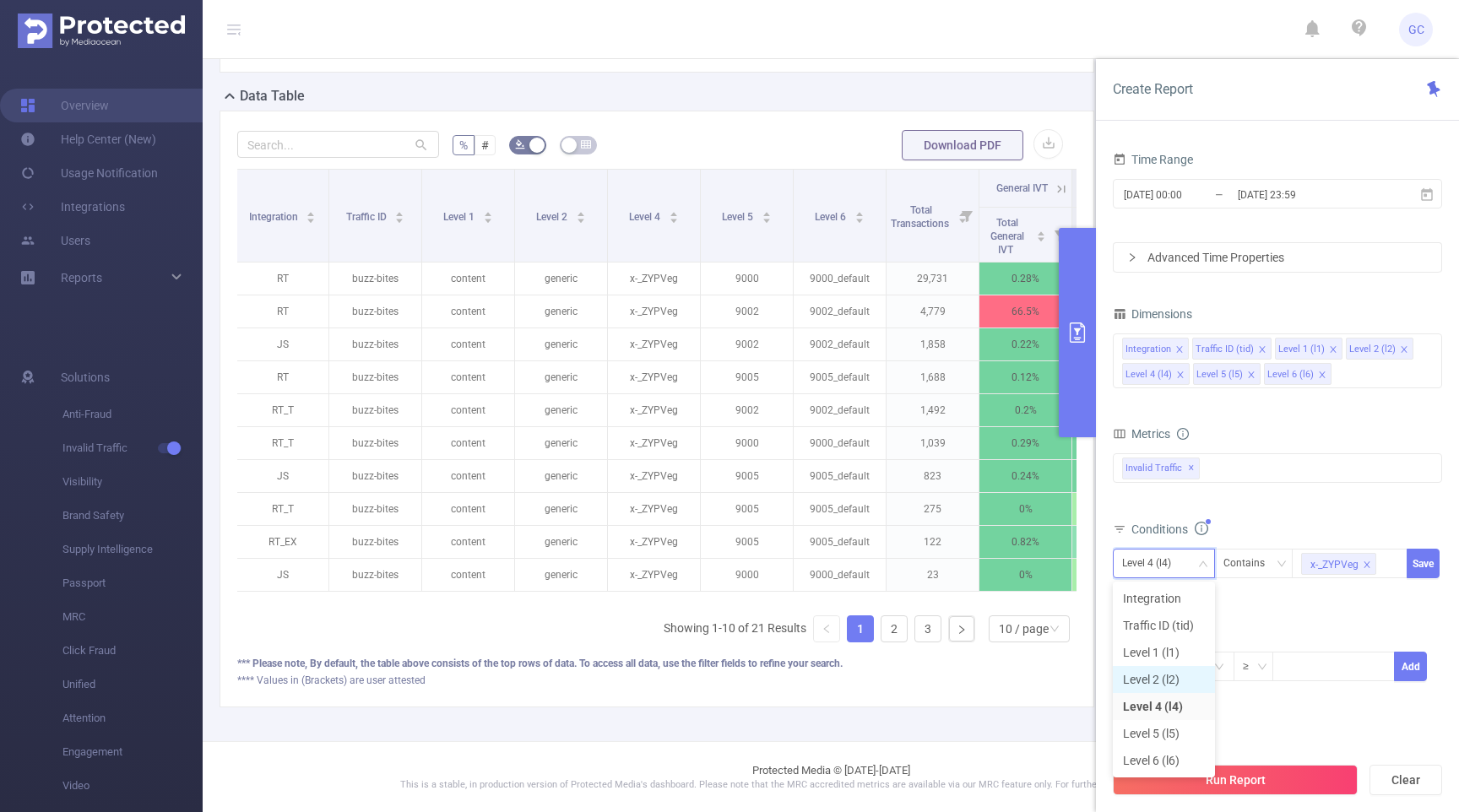
click at [1161, 680] on li "Level 2 (l2)" at bounding box center [1164, 679] width 102 height 27
click at [1286, 604] on form "Dimensions Integration Traffic ID (tid) Level 1 (l1) Level 2 (l2) Level 4 (l4) …" at bounding box center [1277, 503] width 330 height 401
click at [1419, 560] on button "Save" at bounding box center [1423, 564] width 33 height 29
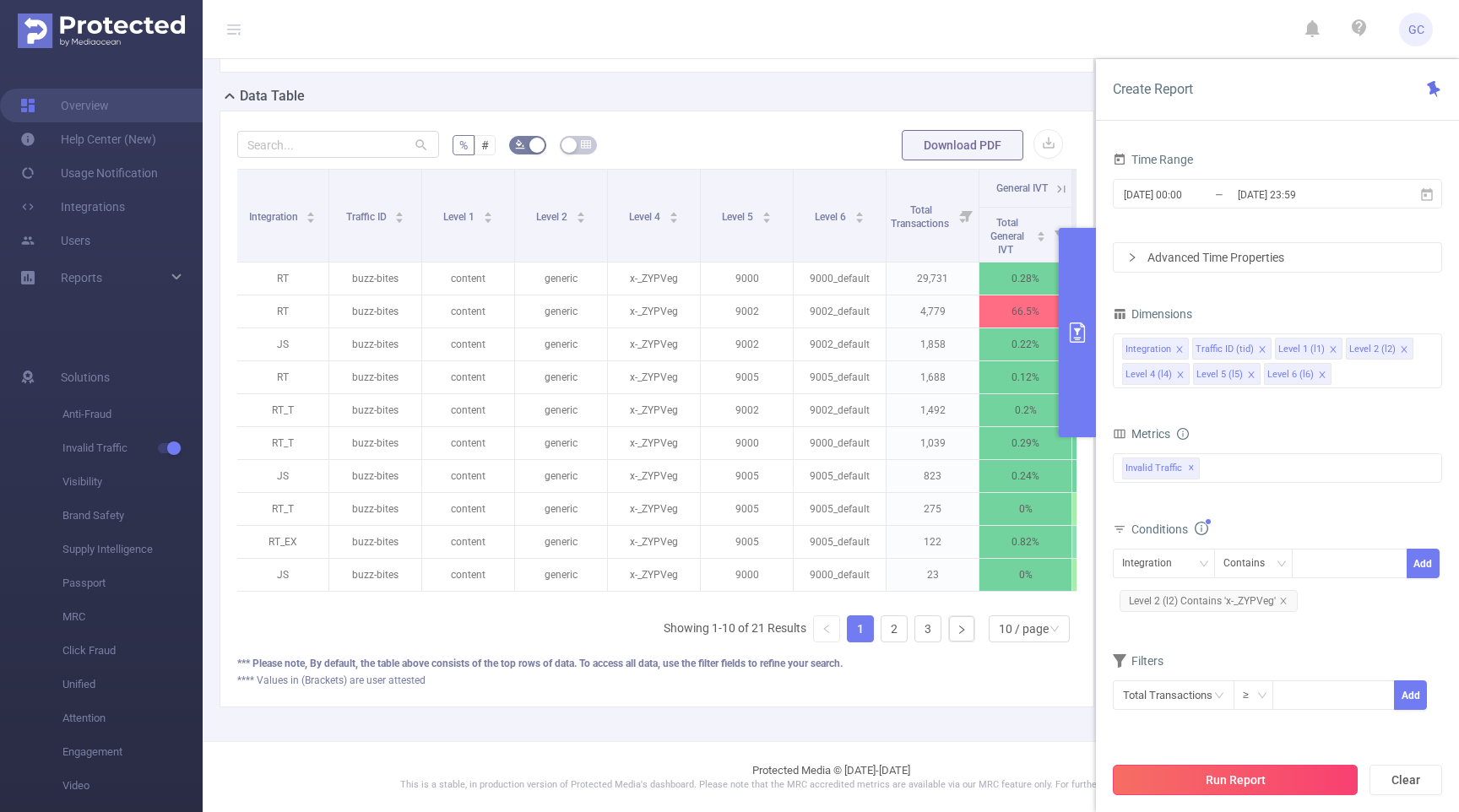
click at [1201, 777] on button "Run Report" at bounding box center [1235, 780] width 245 height 30
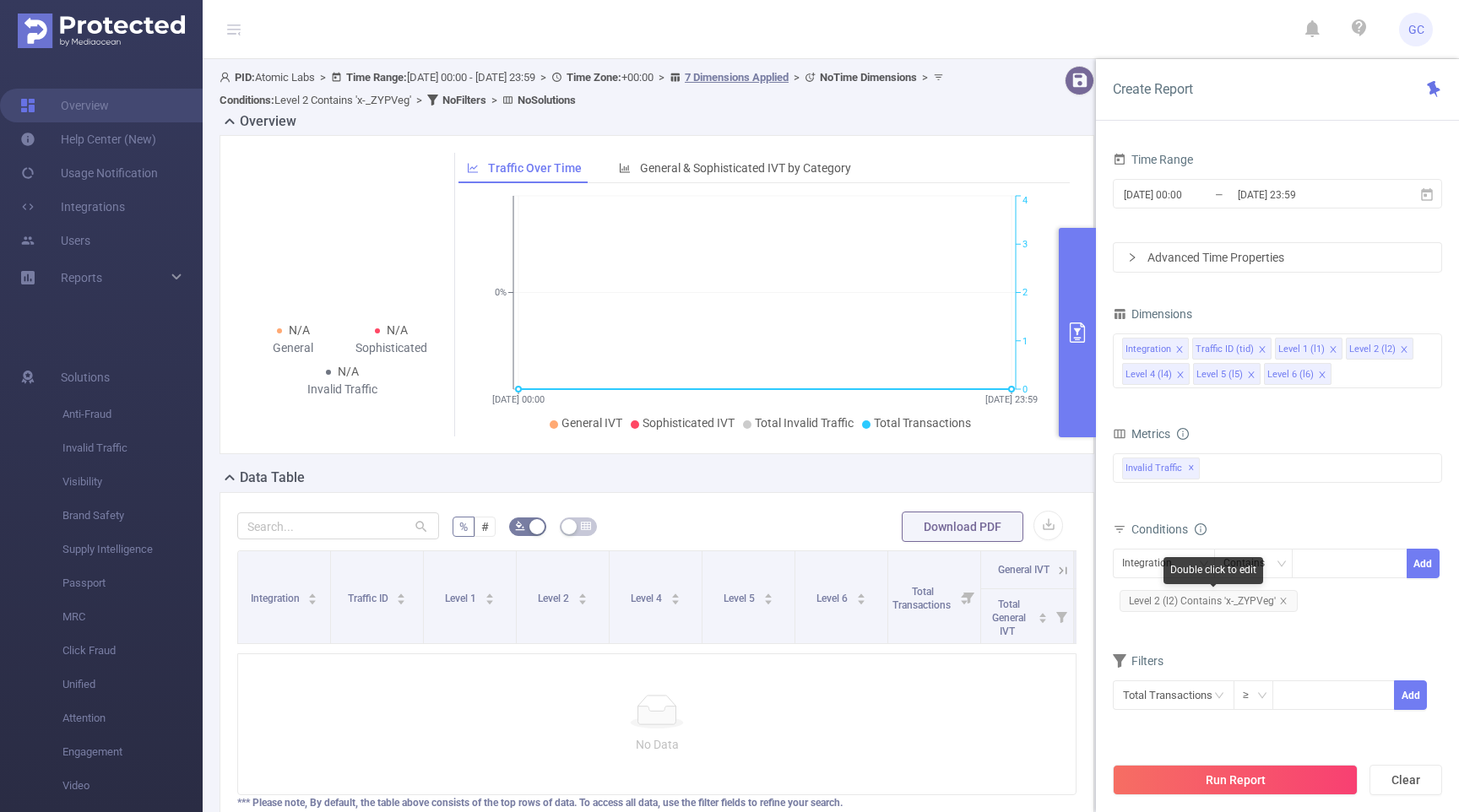
click at [1200, 602] on span "Level 2 (l2) Contains 'x-_ZYPVeg'" at bounding box center [1209, 600] width 178 height 22
click at [1174, 562] on div "Level 2 (l2)" at bounding box center [1152, 564] width 61 height 28
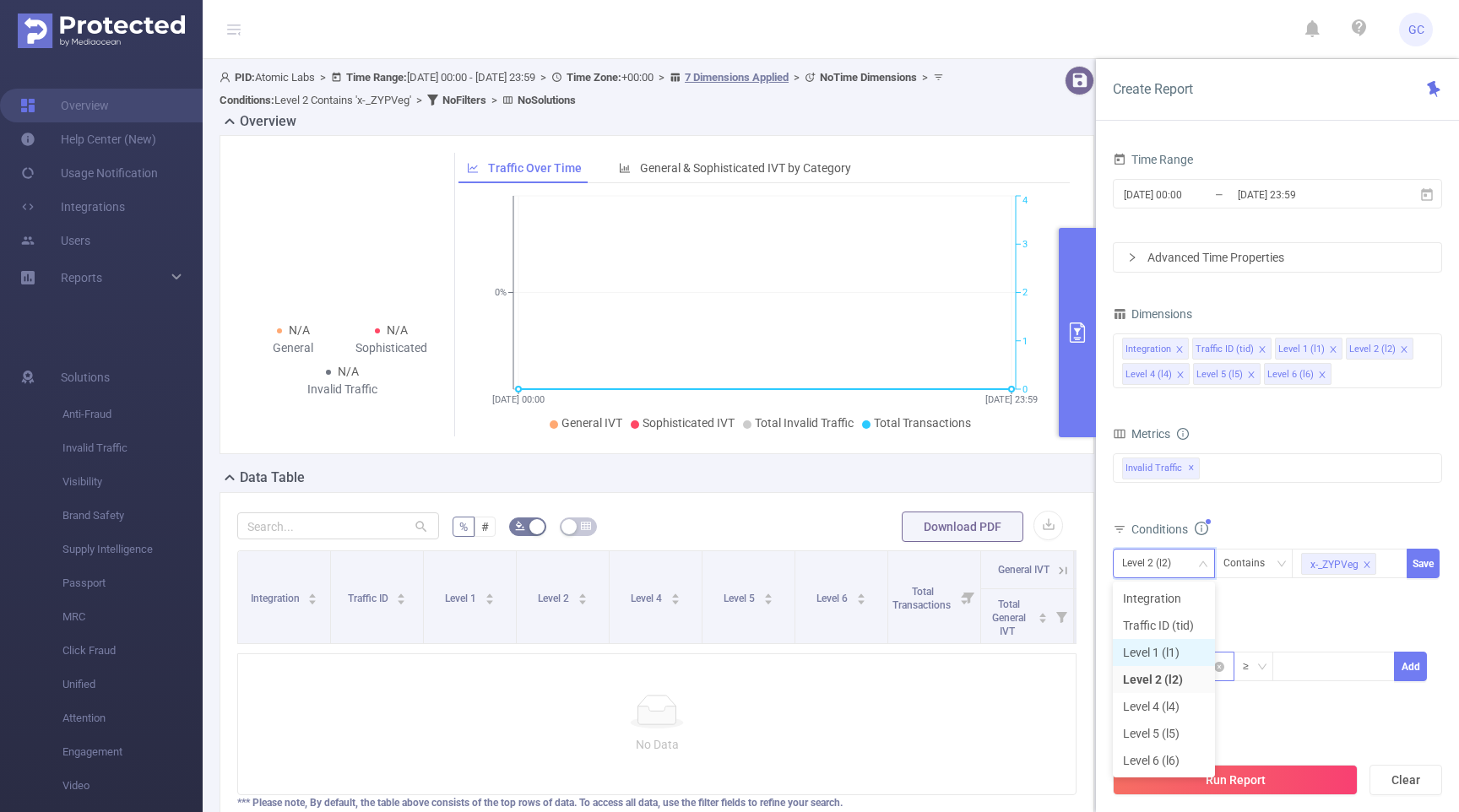
drag, startPoint x: 1168, startPoint y: 655, endPoint x: 1176, endPoint y: 654, distance: 8.1
click at [1168, 655] on li "Level 1 (l1)" at bounding box center [1164, 652] width 102 height 27
click at [1264, 781] on button "Run Report" at bounding box center [1235, 780] width 245 height 30
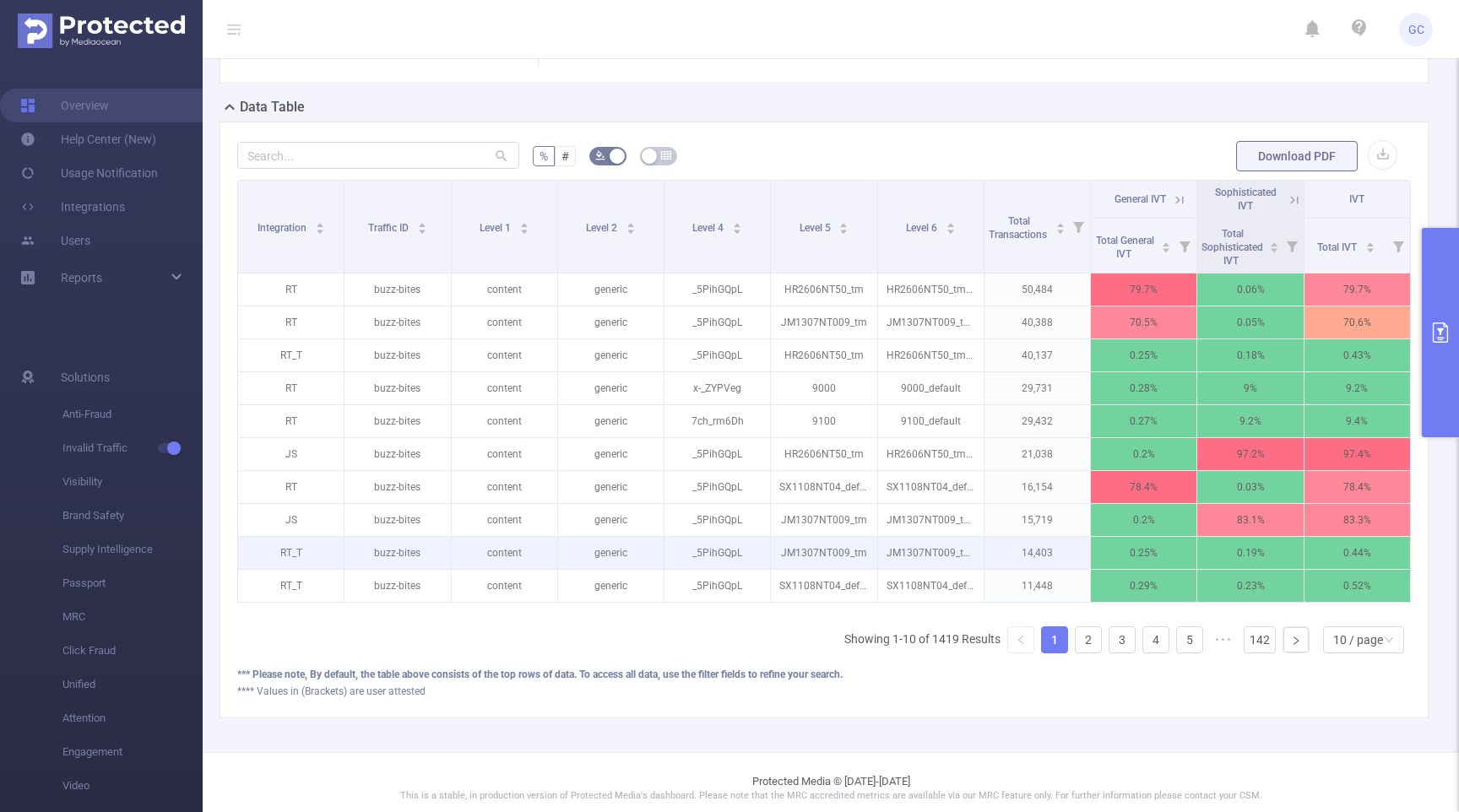
scroll to position [355, 0]
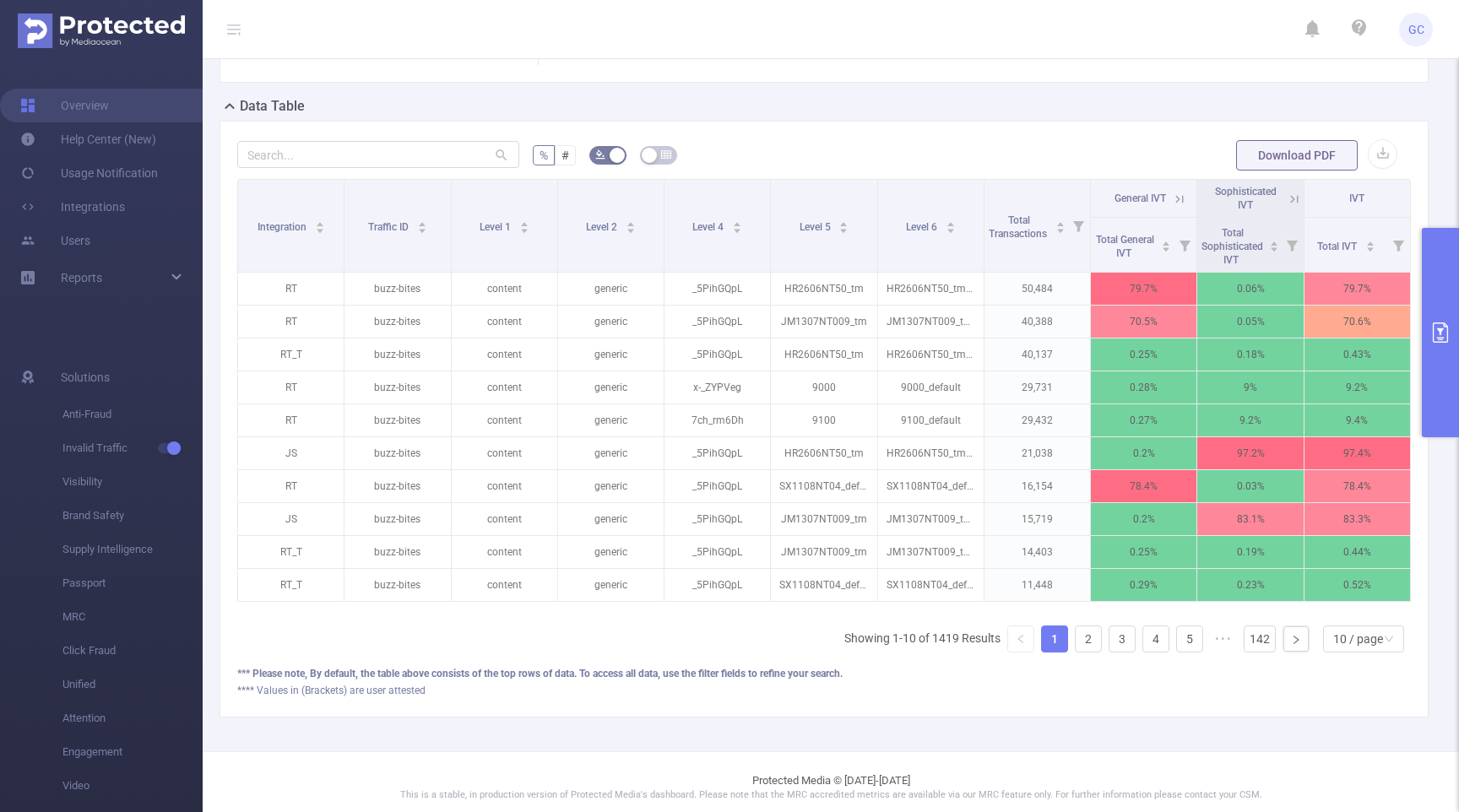
click at [1446, 340] on icon "primary" at bounding box center [1440, 332] width 20 height 20
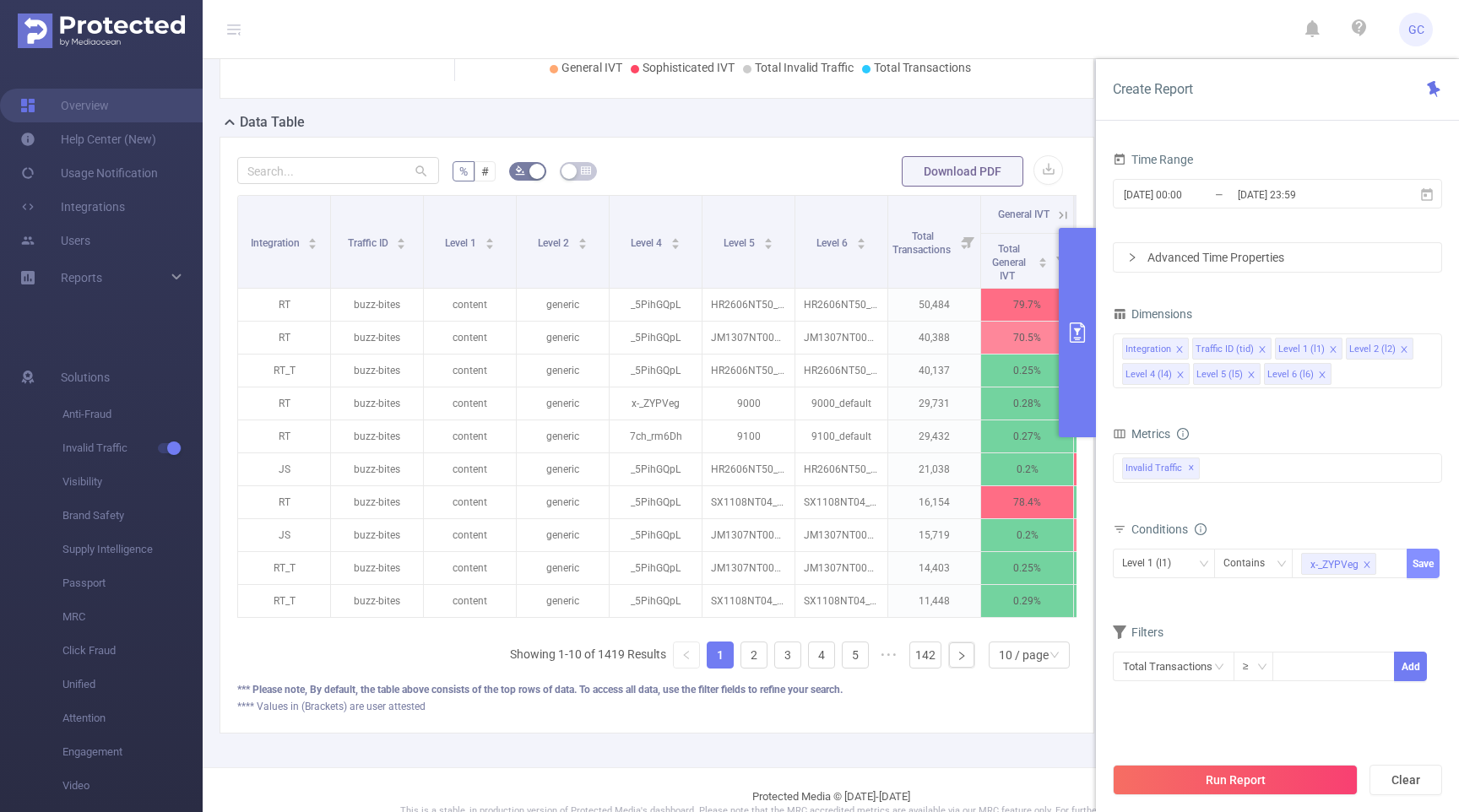
click at [1429, 558] on button "Save" at bounding box center [1423, 564] width 33 height 29
click at [1276, 779] on button "Run Report" at bounding box center [1235, 780] width 245 height 30
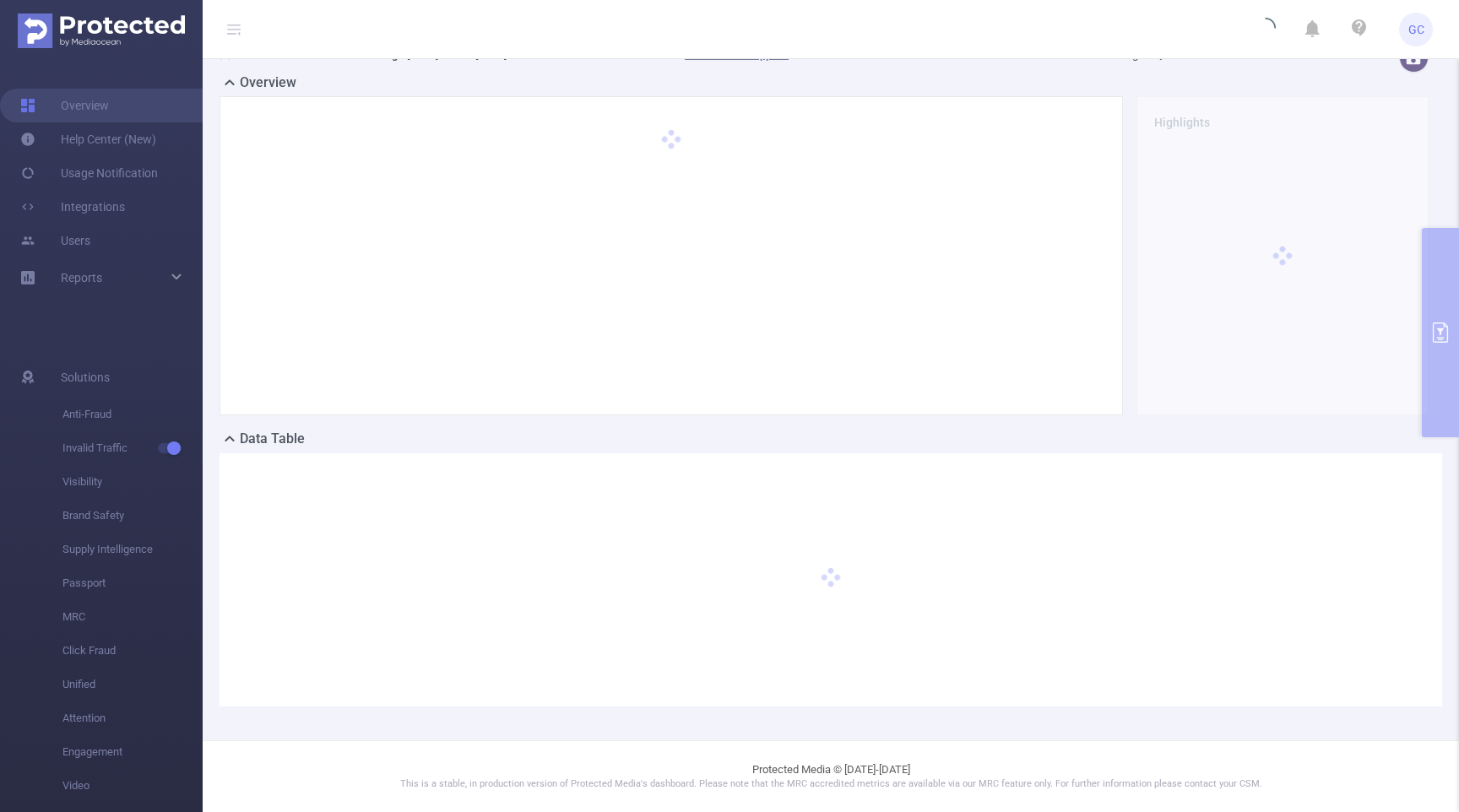
scroll to position [38, 0]
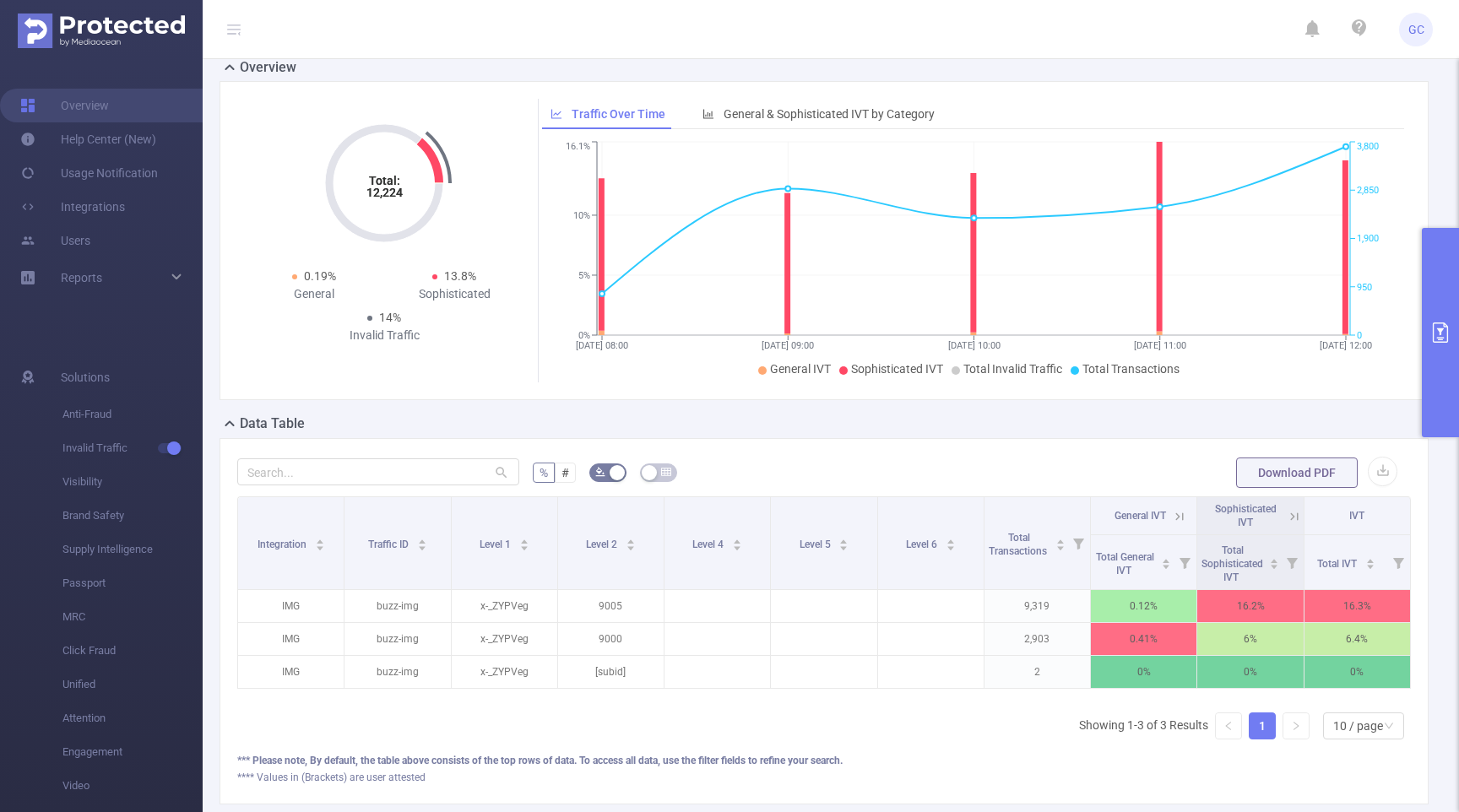
click at [1293, 520] on icon at bounding box center [1295, 516] width 8 height 8
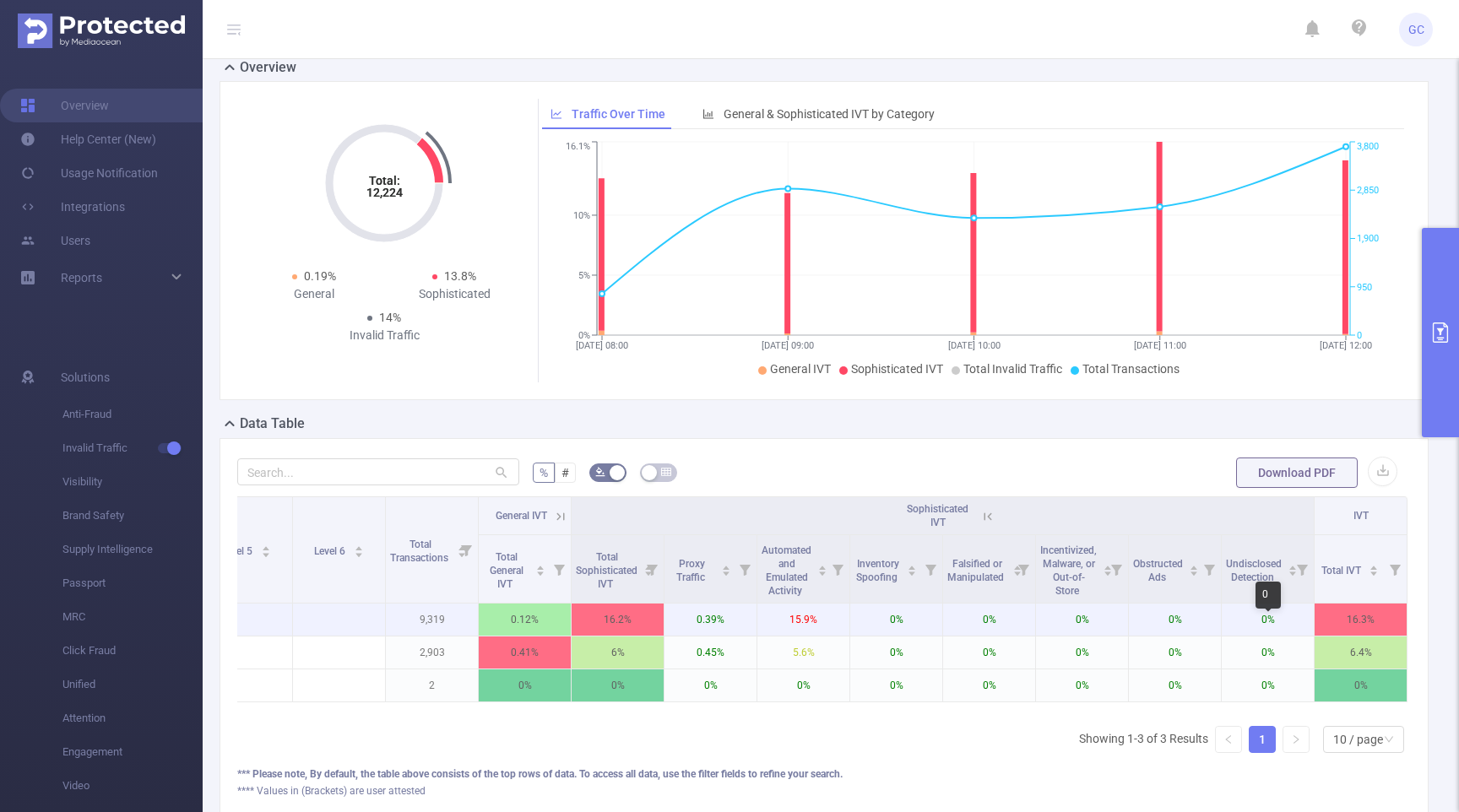
scroll to position [0, 480]
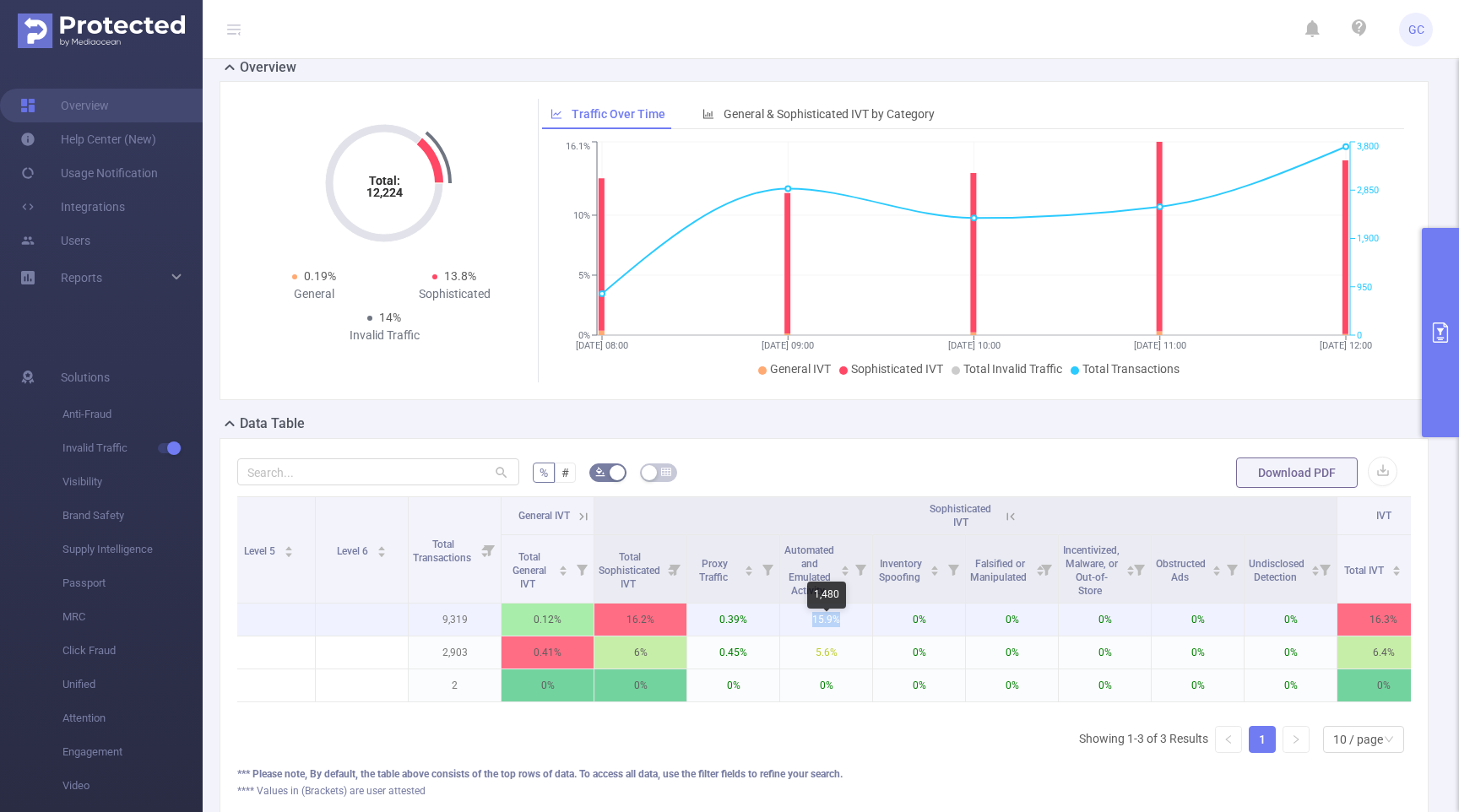
drag, startPoint x: 811, startPoint y: 632, endPoint x: 840, endPoint y: 635, distance: 29.2
click at [840, 635] on p "15.9%" at bounding box center [826, 619] width 92 height 32
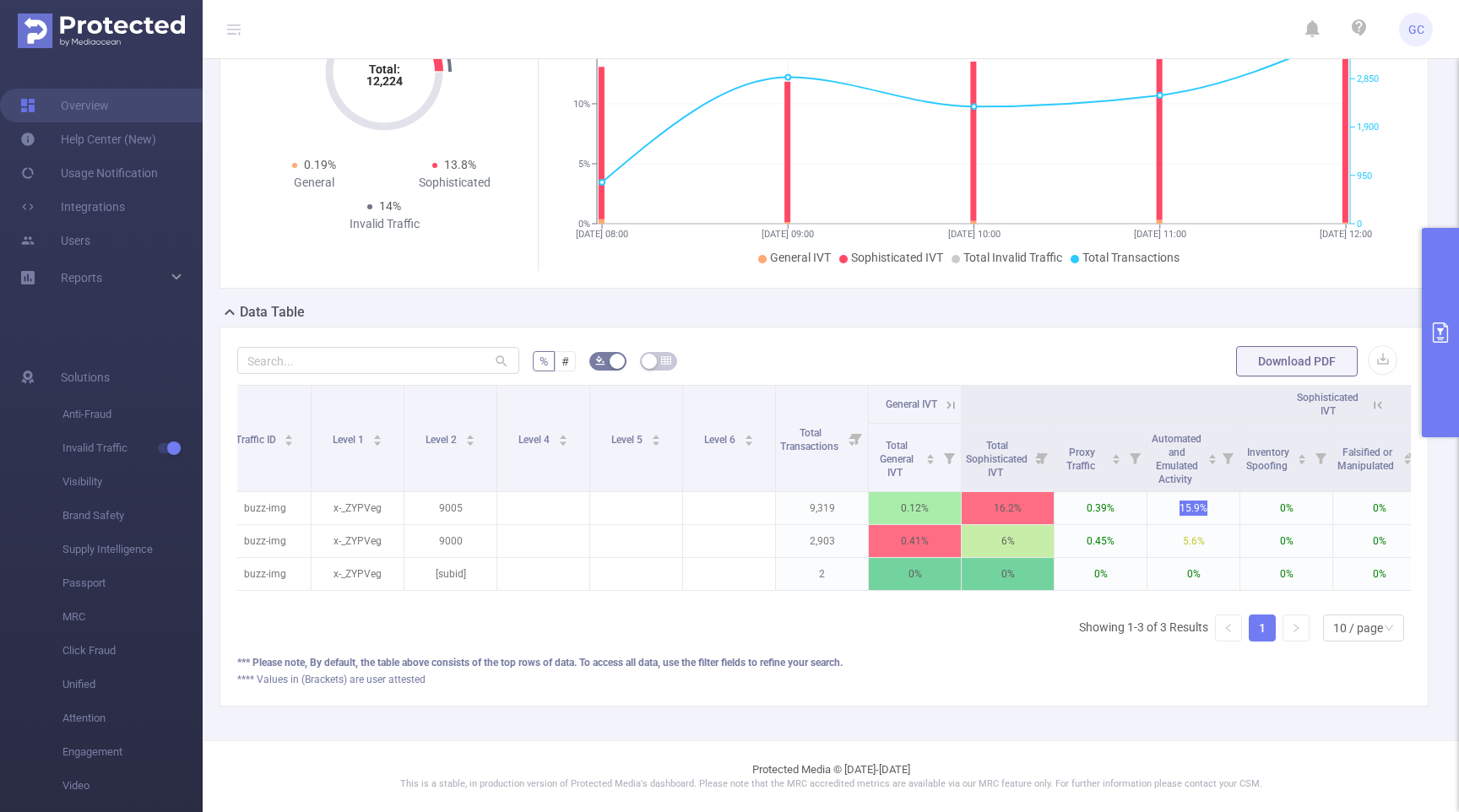
scroll to position [0, 0]
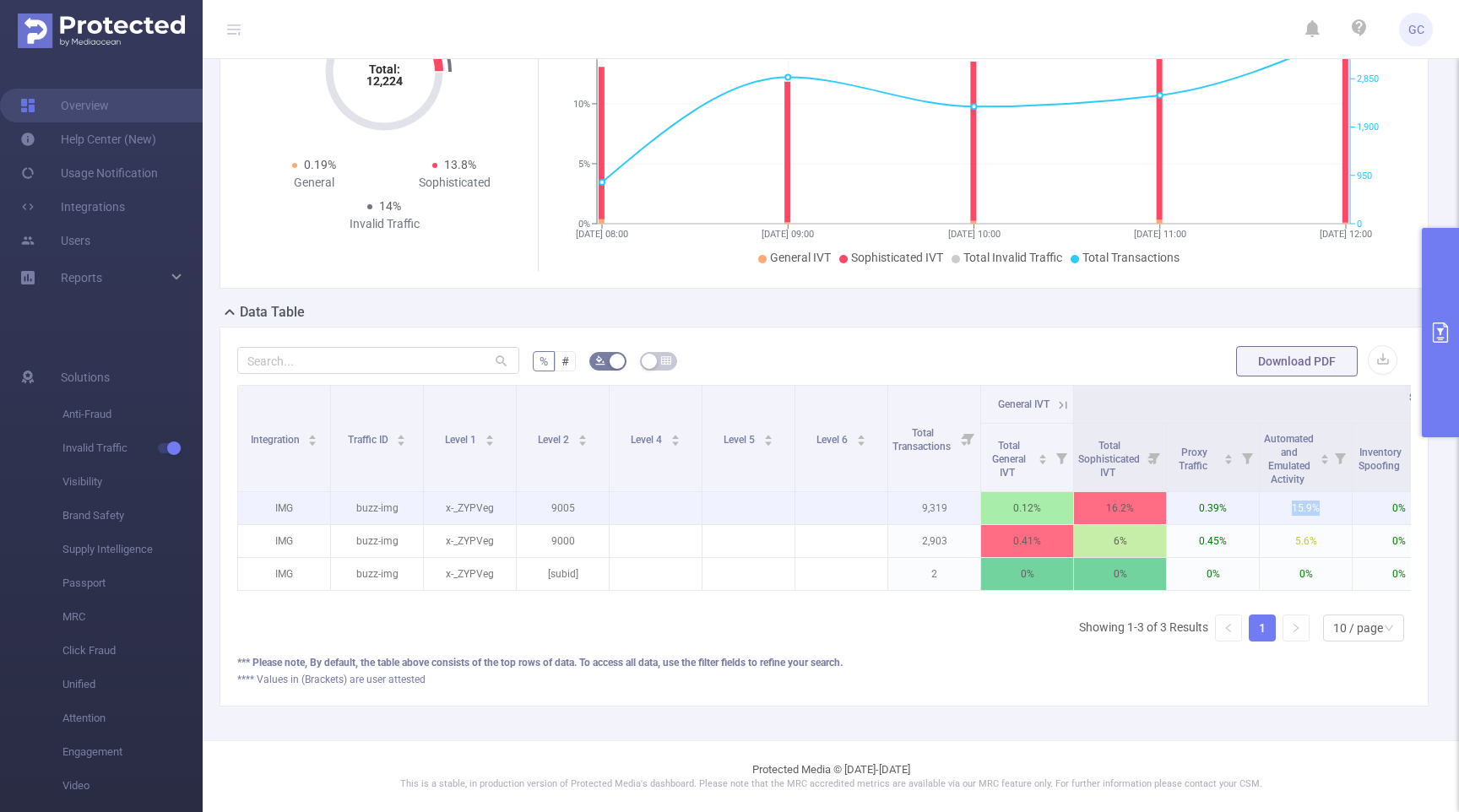
click at [928, 508] on p "9,319" at bounding box center [934, 508] width 92 height 32
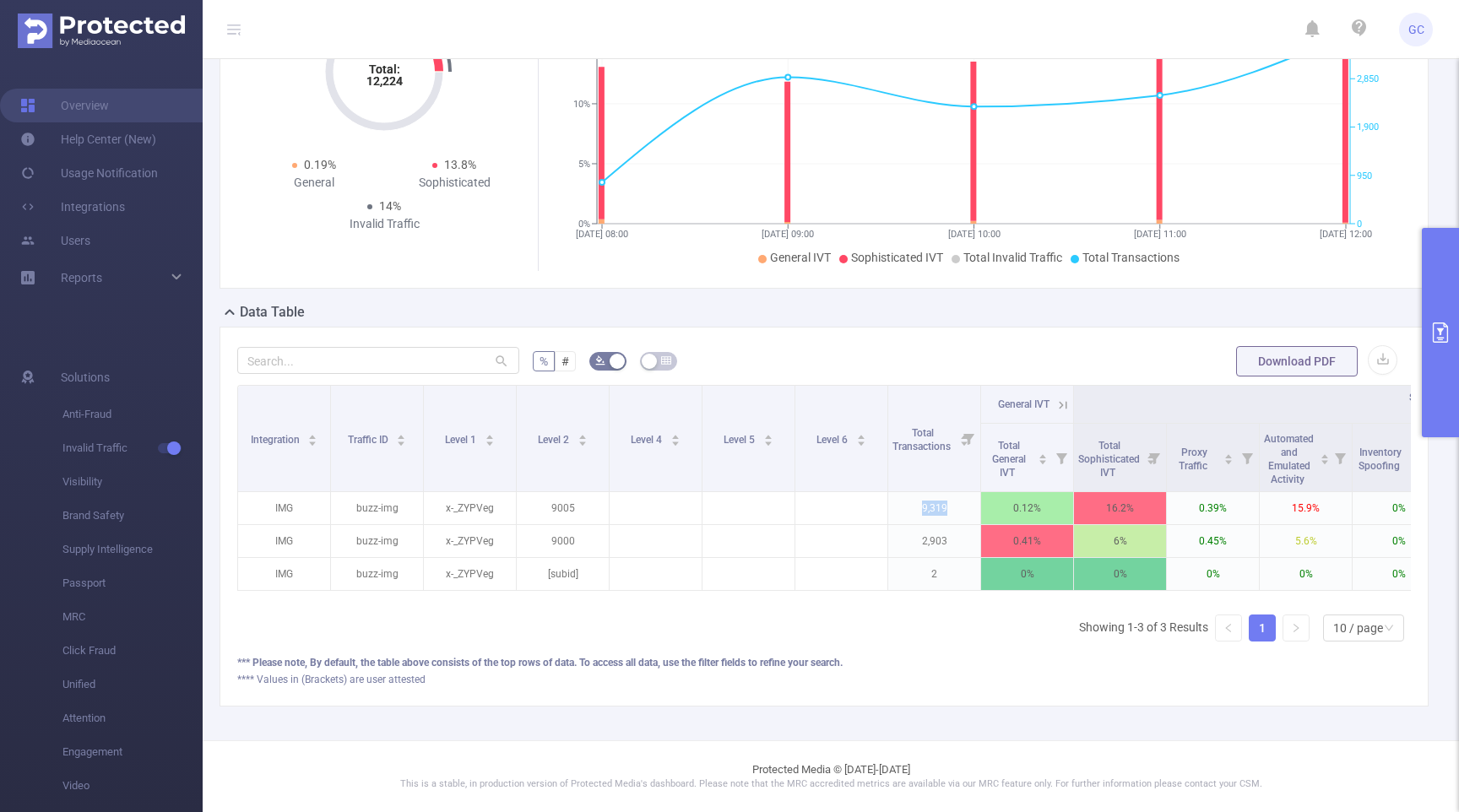
click at [1439, 325] on icon "primary" at bounding box center [1440, 332] width 20 height 20
